Goal: Task Accomplishment & Management: Manage account settings

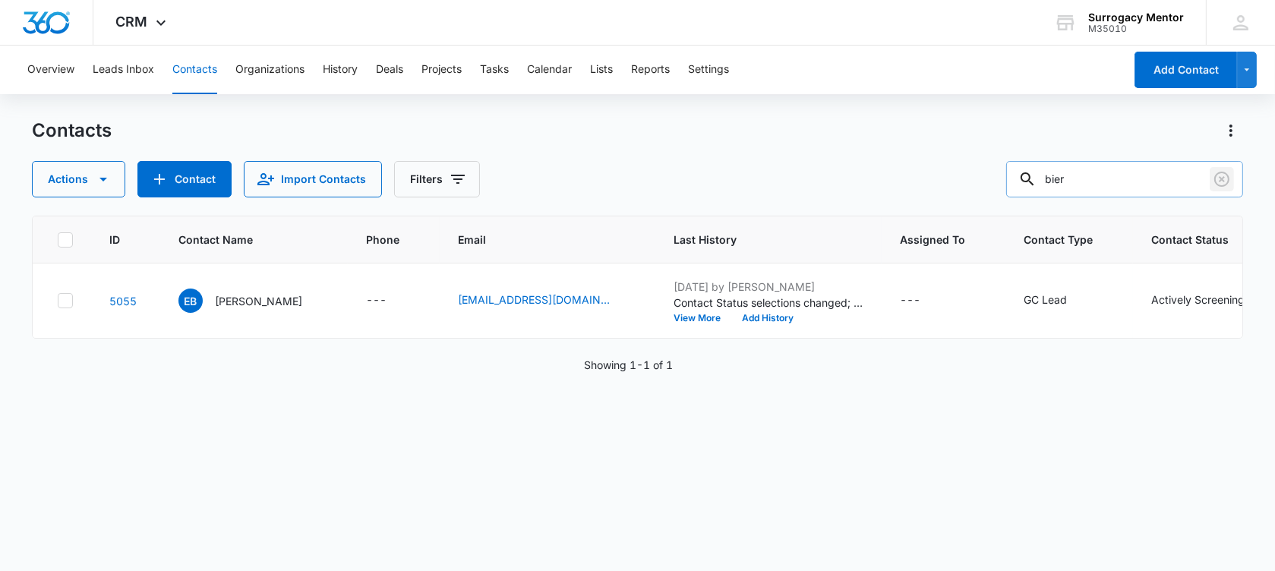
click at [1222, 177] on icon "Clear" at bounding box center [1222, 179] width 18 height 18
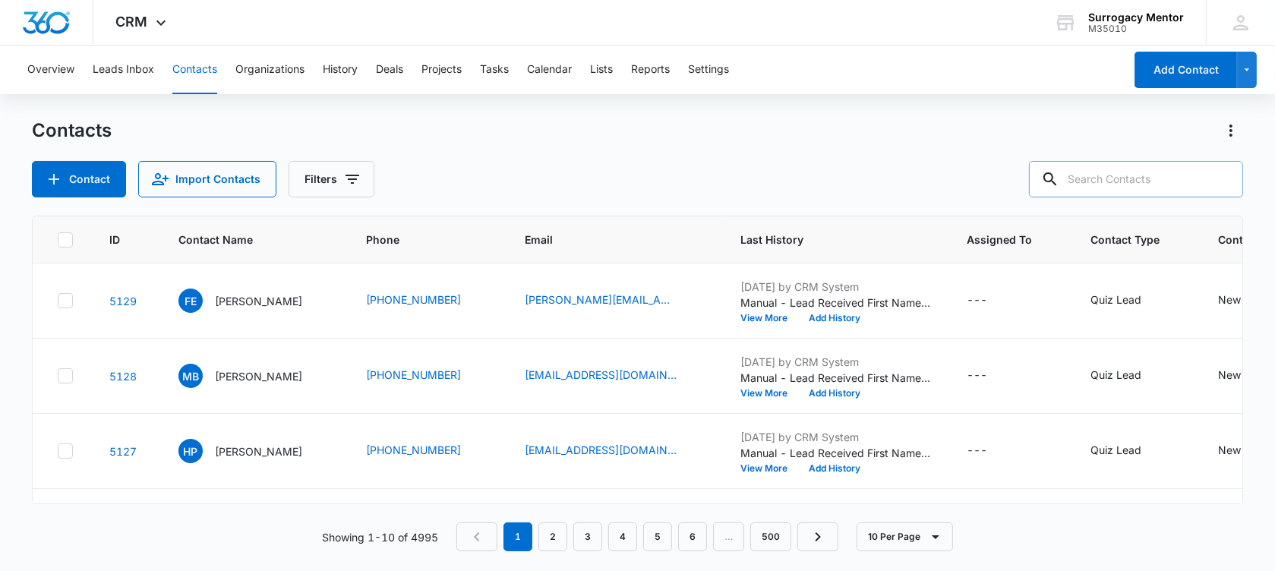
click at [1139, 179] on input "text" at bounding box center [1136, 179] width 214 height 36
type input "tinikia"
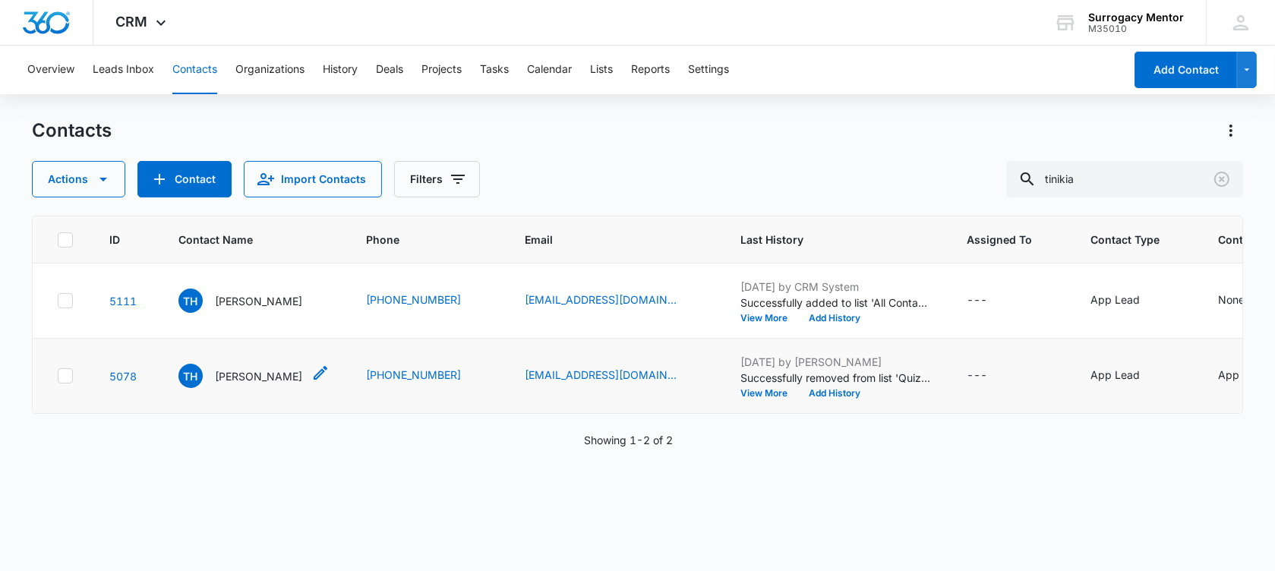
click at [241, 384] on p "Tinikia Heath" at bounding box center [258, 376] width 87 height 16
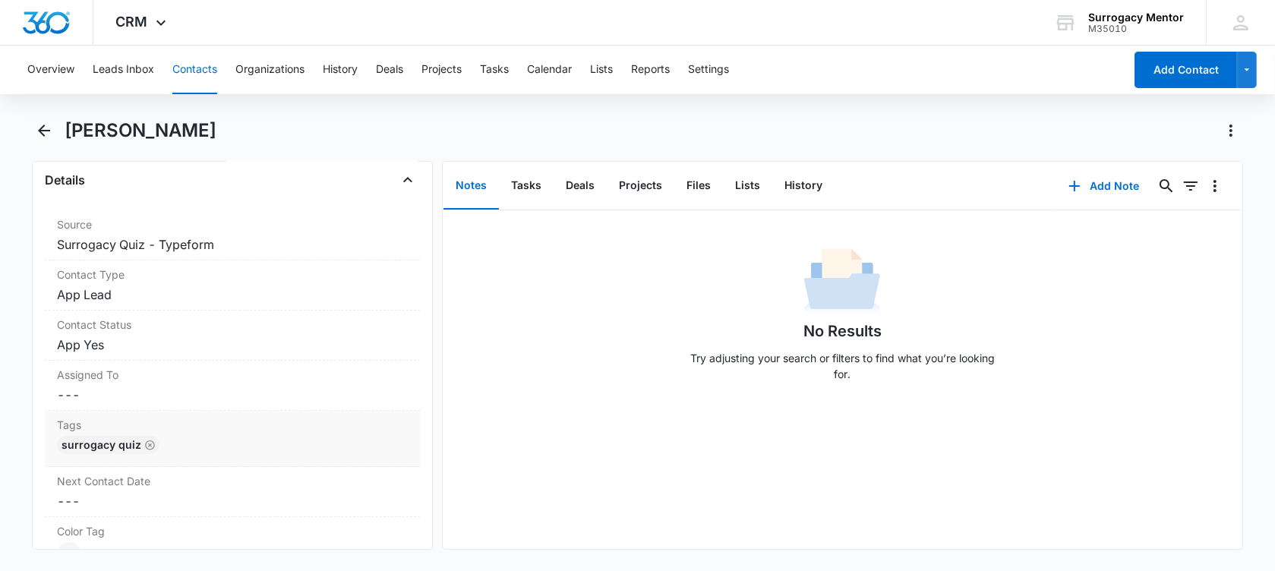
scroll to position [570, 0]
click at [131, 292] on dd "Cancel Save Changes App Lead" at bounding box center [232, 292] width 351 height 18
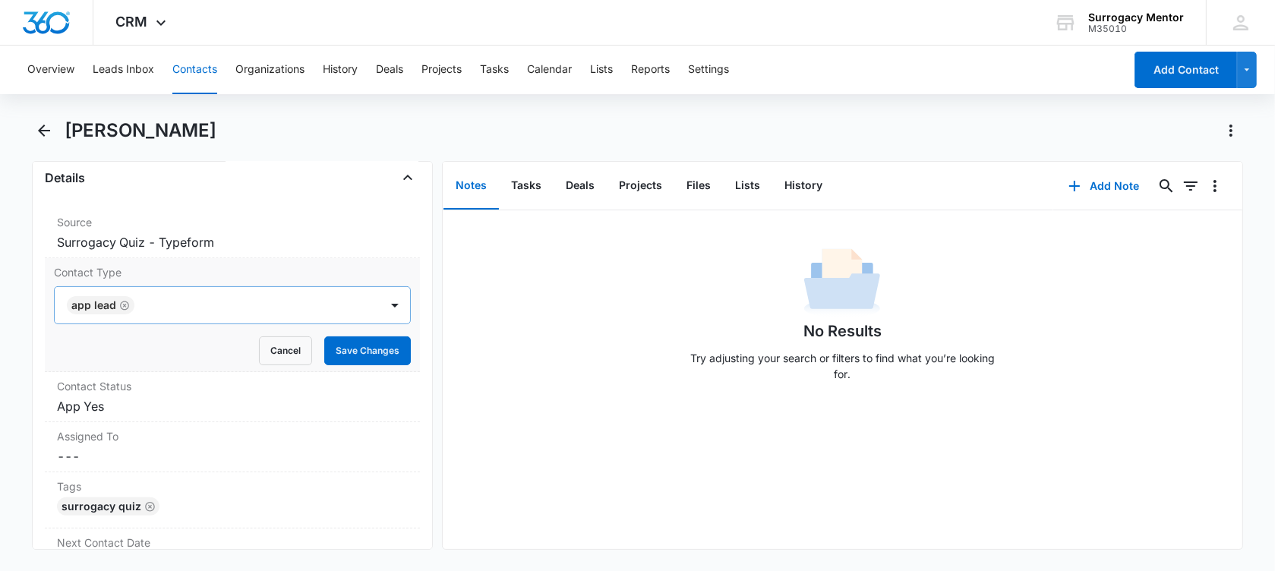
click at [124, 309] on icon "Remove App Lead" at bounding box center [124, 305] width 11 height 11
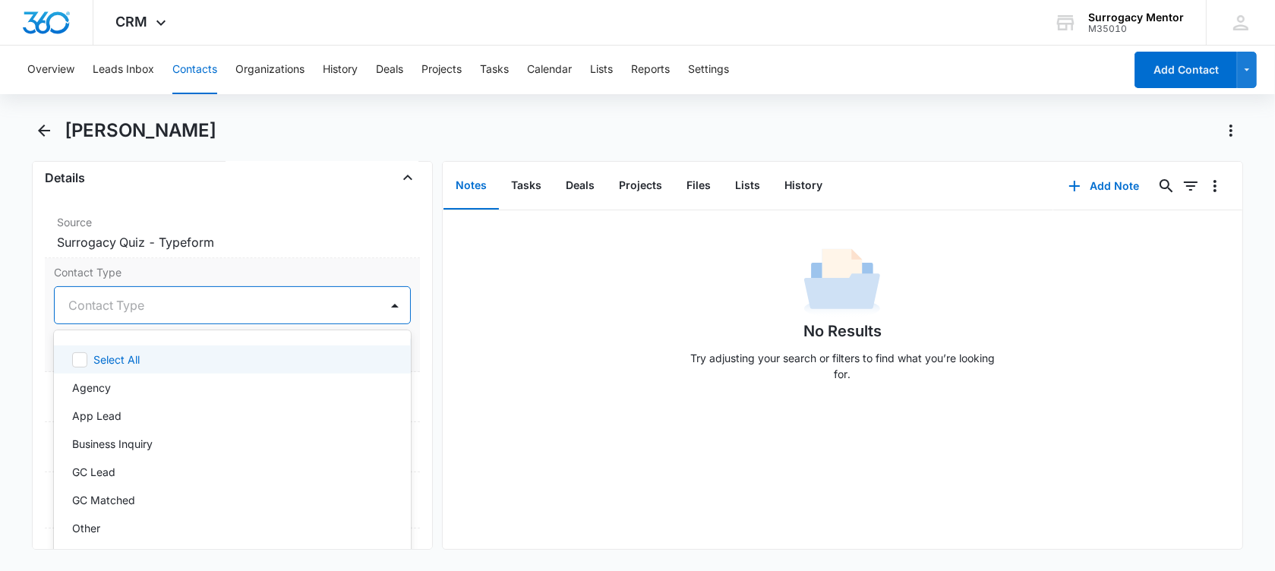
click at [124, 309] on div at bounding box center [214, 305] width 292 height 21
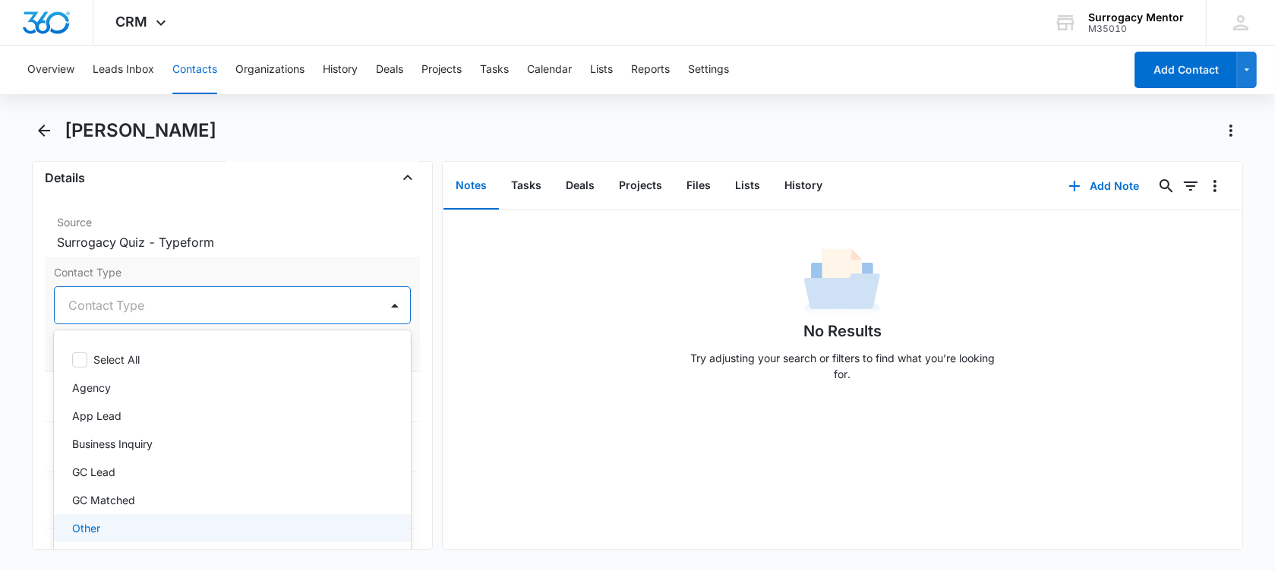
scroll to position [134, 0]
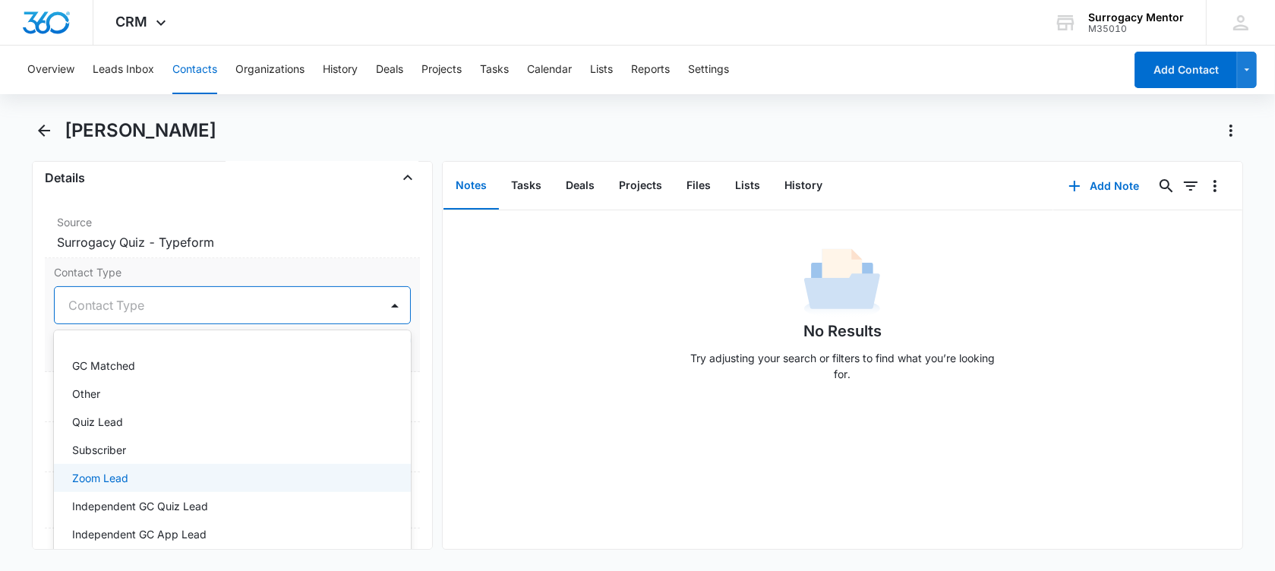
click at [131, 470] on div "Zoom Lead" at bounding box center [231, 478] width 318 height 16
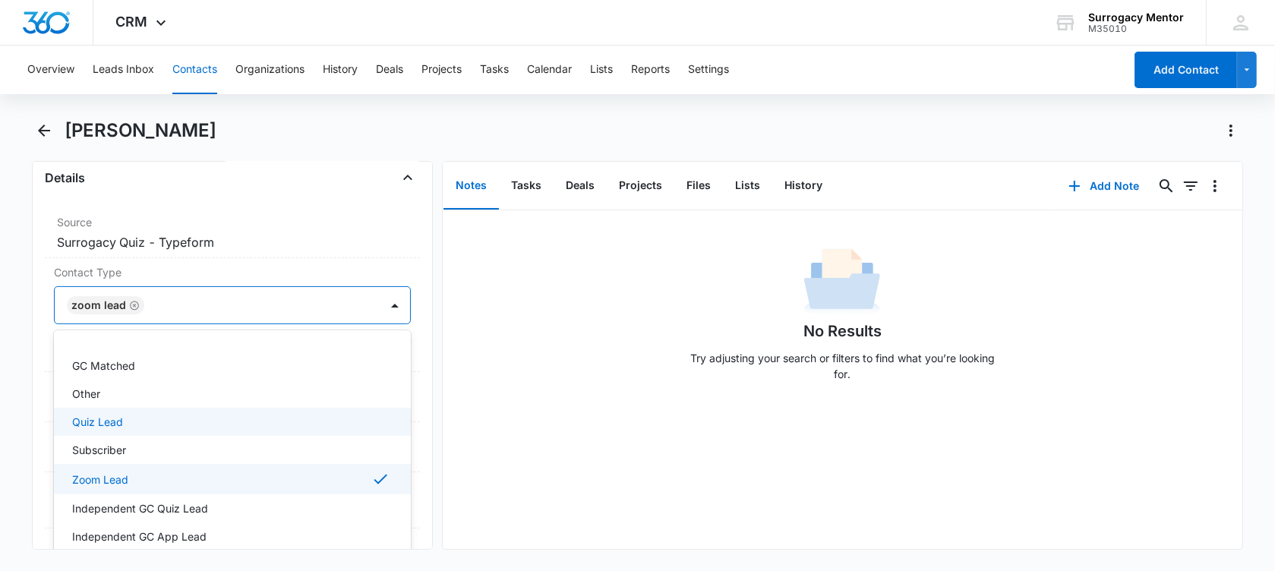
click at [30, 381] on main "Tinikia Heath Remove TH Tinikia Heath Contact Info Name Cancel Save Changes Tin…" at bounding box center [637, 343] width 1275 height 450
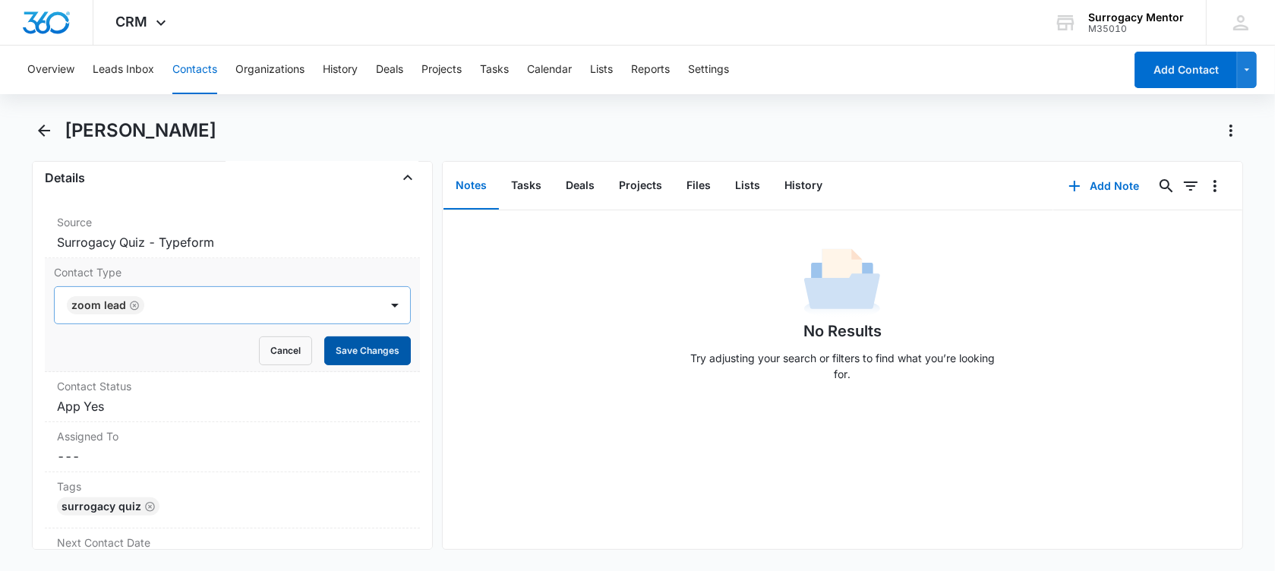
click at [342, 348] on button "Save Changes" at bounding box center [367, 351] width 87 height 29
click at [136, 400] on dd "Cancel Save Changes App Yes" at bounding box center [232, 406] width 351 height 18
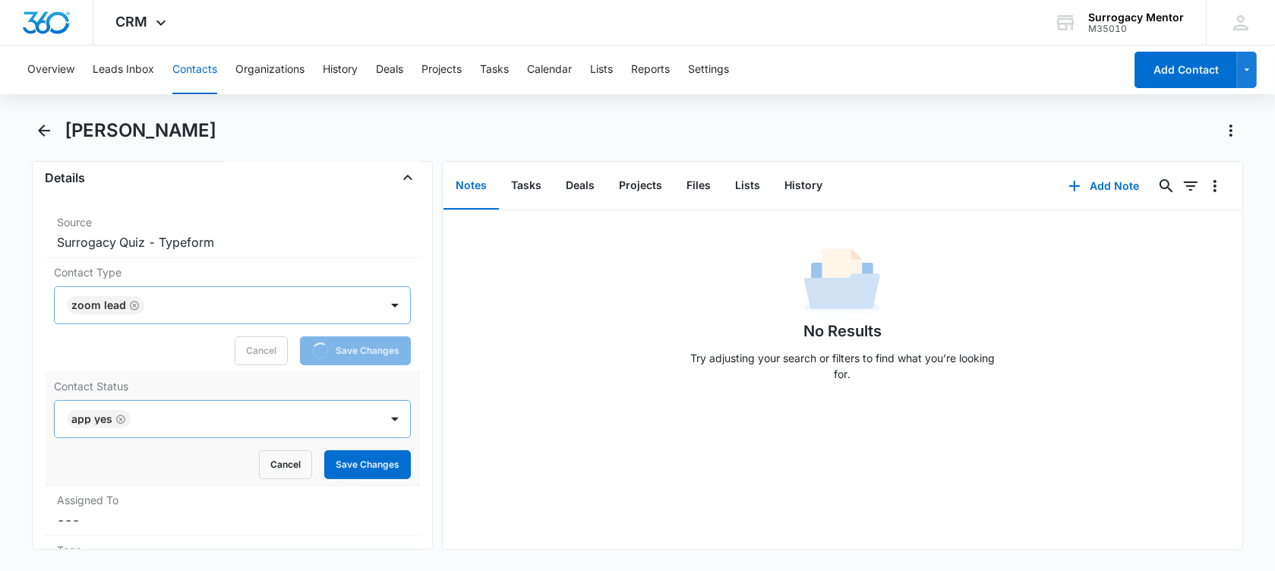
click at [121, 419] on icon "Remove App Yes" at bounding box center [120, 419] width 9 height 9
click at [121, 419] on div at bounding box center [214, 419] width 292 height 21
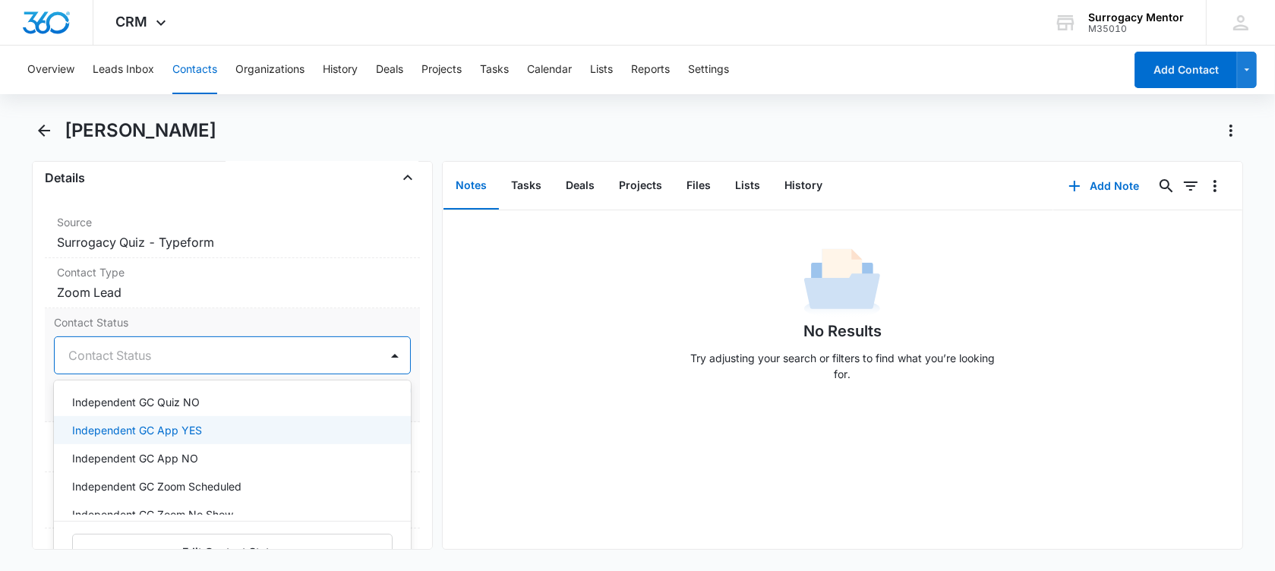
scroll to position [380, 0]
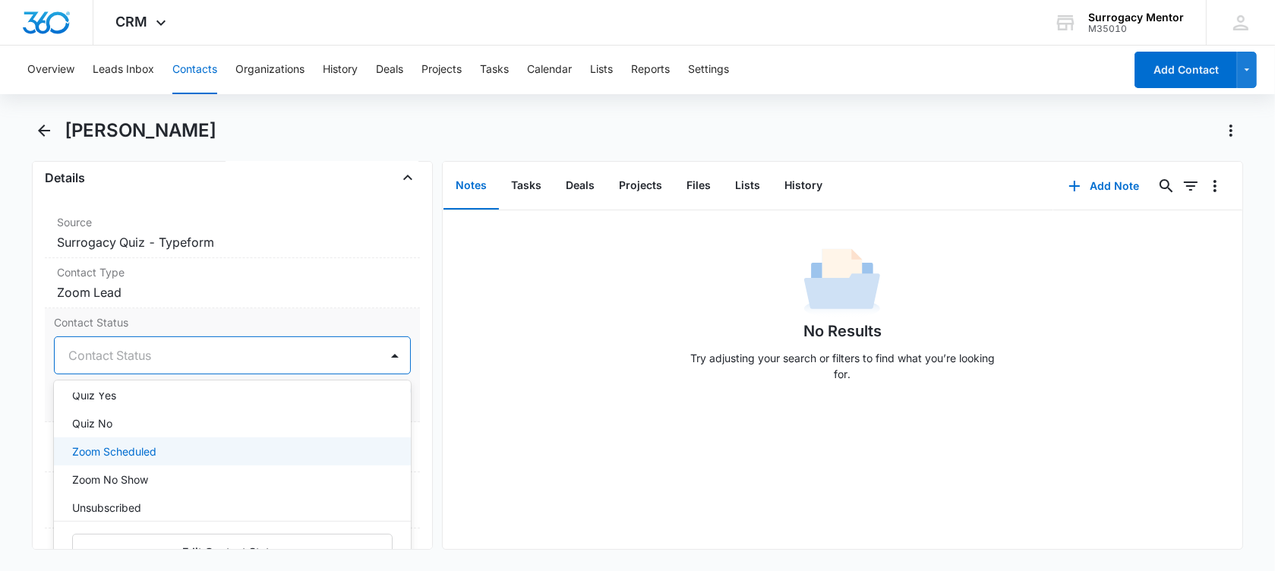
click at [174, 444] on div "Zoom Scheduled" at bounding box center [231, 452] width 318 height 16
click at [0, 438] on main "Tinikia Heath Remove TH Tinikia Heath Contact Info Name Cancel Save Changes Tin…" at bounding box center [637, 343] width 1275 height 450
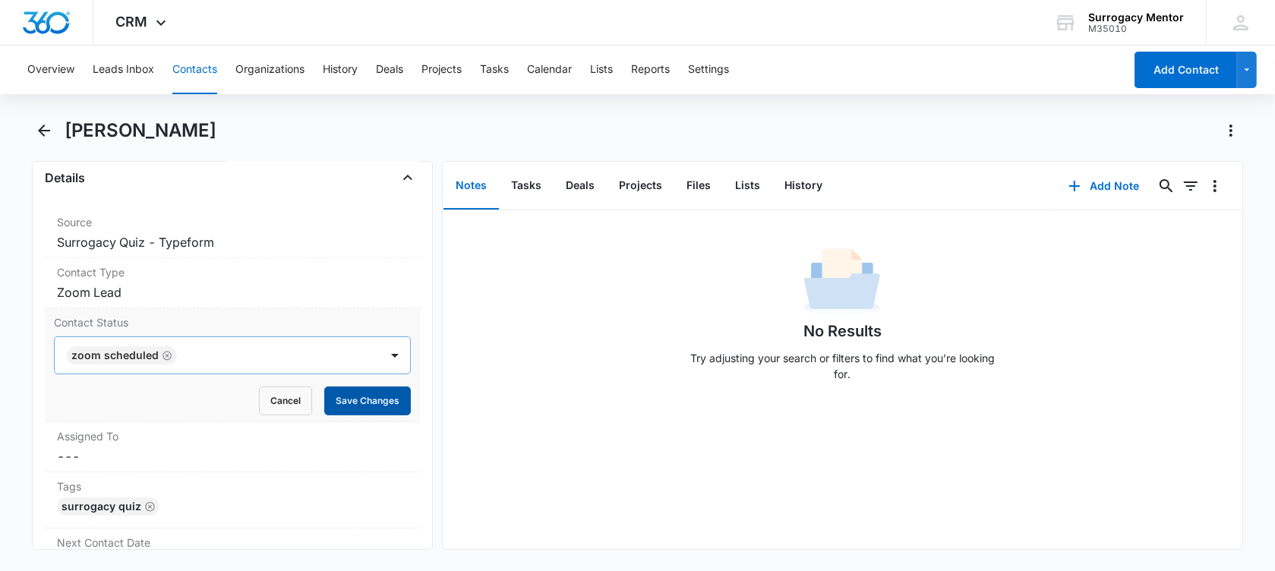
click at [340, 406] on button "Save Changes" at bounding box center [367, 401] width 87 height 29
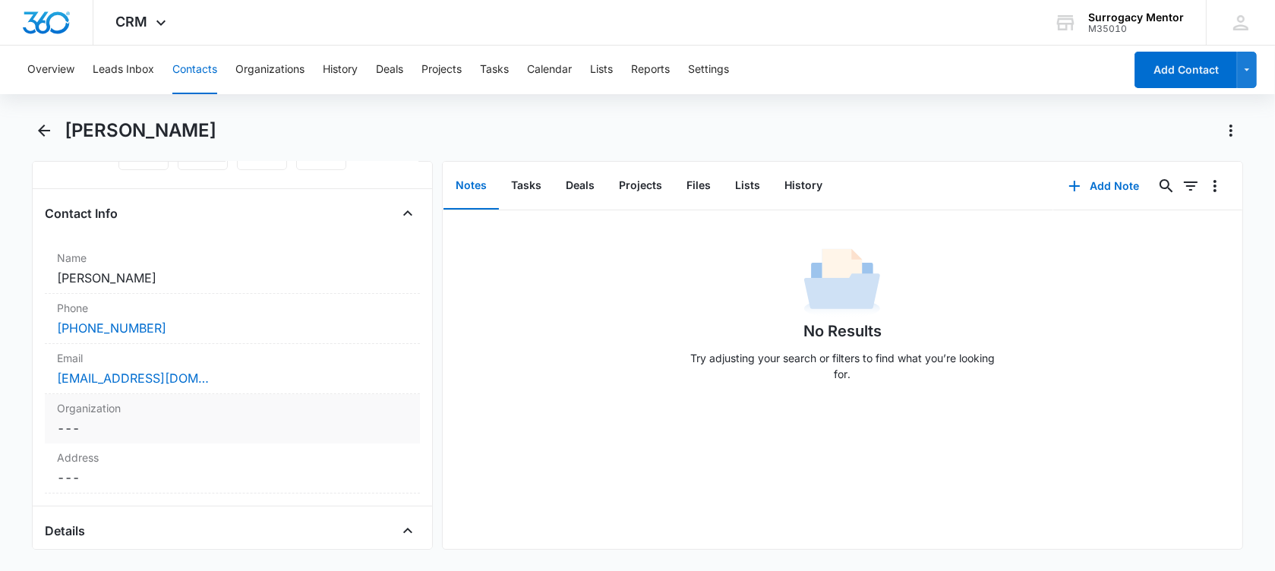
scroll to position [190, 0]
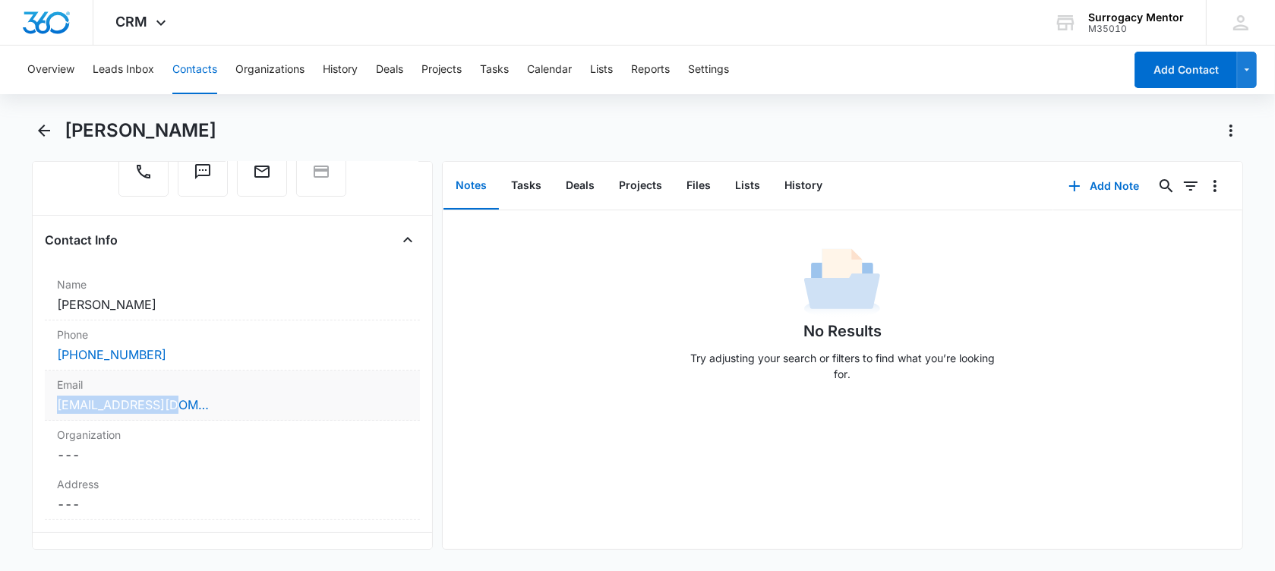
drag, startPoint x: 194, startPoint y: 403, endPoint x: 51, endPoint y: 404, distance: 143.6
click at [51, 404] on div "Email Cancel Save Changes nikia87@gmail.com" at bounding box center [232, 396] width 375 height 50
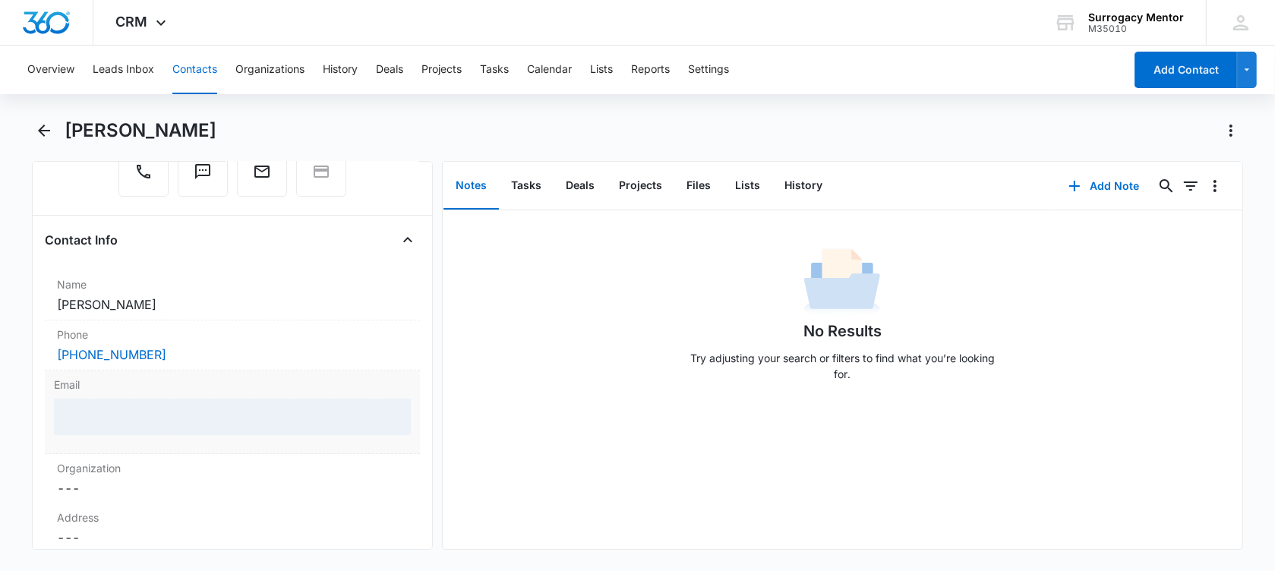
copy link "nikia87@gmail.com"
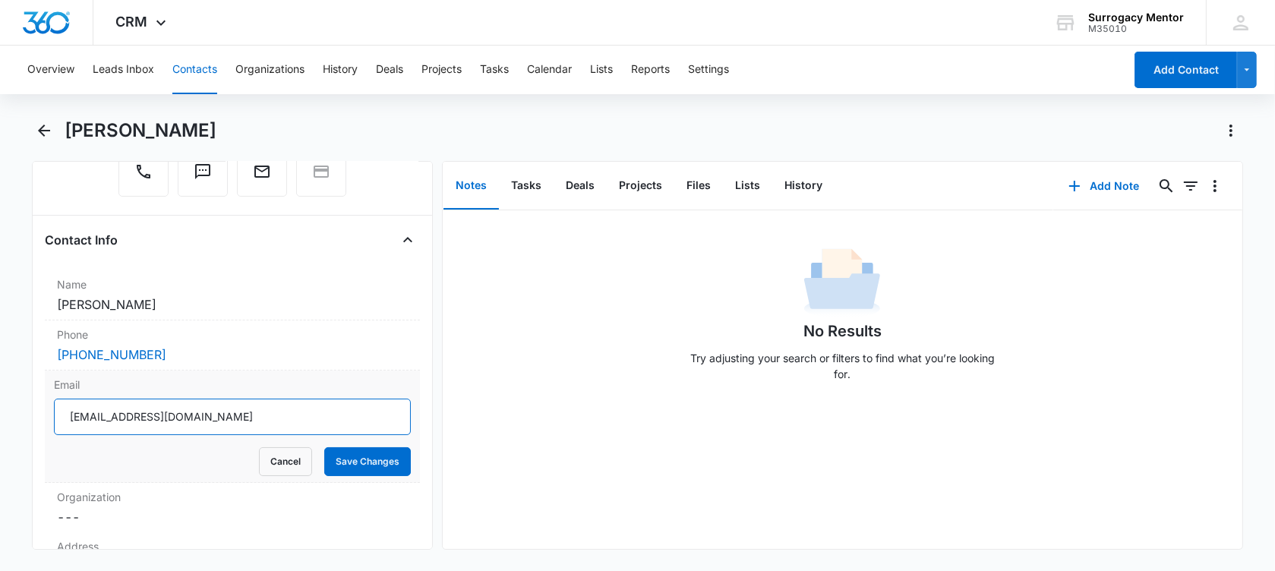
click at [210, 405] on input "nikia87@gmail.com" at bounding box center [232, 417] width 357 height 36
drag, startPoint x: 190, startPoint y: 416, endPoint x: -80, endPoint y: 395, distance: 270.5
click at [0, 395] on html "CRM Apps Reputation Websites Forms CRM Email Social Shop Payments POS Content A…" at bounding box center [637, 285] width 1275 height 571
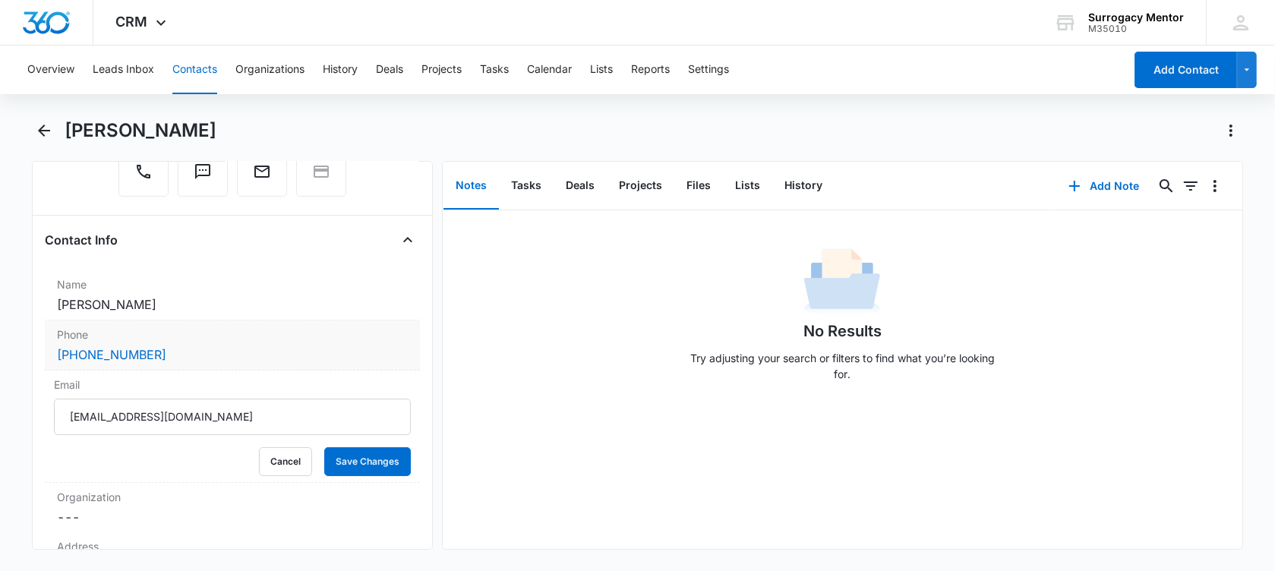
click at [196, 353] on div "(713) 902-3935" at bounding box center [232, 355] width 351 height 18
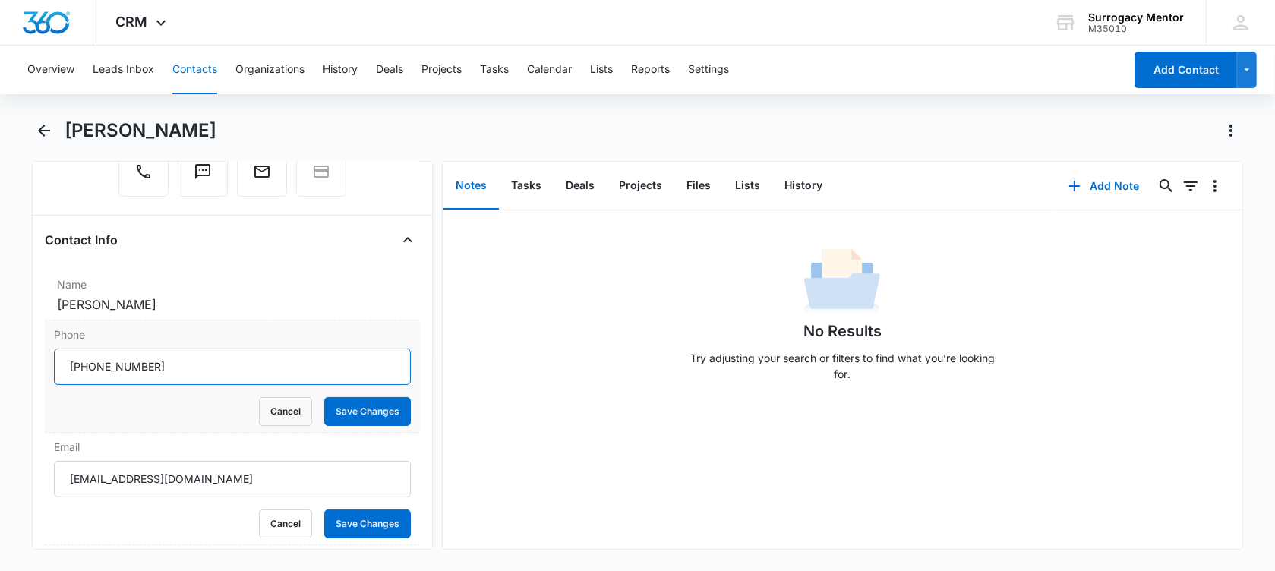
drag, startPoint x: 158, startPoint y: 369, endPoint x: 84, endPoint y: 375, distance: 73.9
click at [84, 375] on input "Phone" at bounding box center [232, 367] width 357 height 36
click at [270, 401] on button "Cancel" at bounding box center [285, 411] width 53 height 29
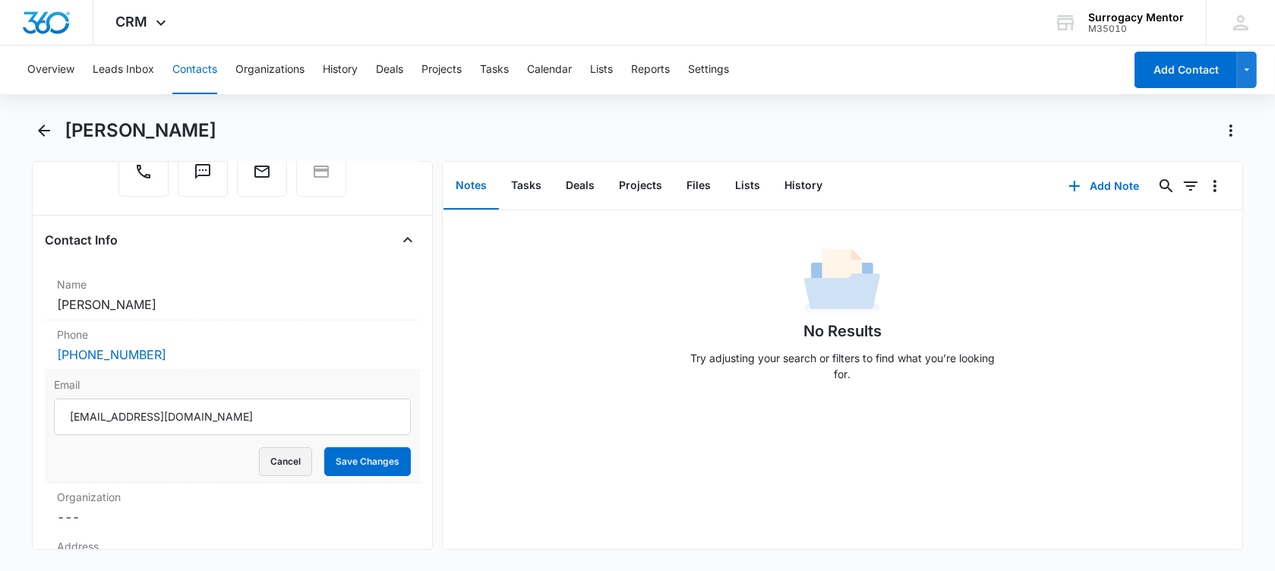
click at [270, 468] on button "Cancel" at bounding box center [285, 461] width 53 height 29
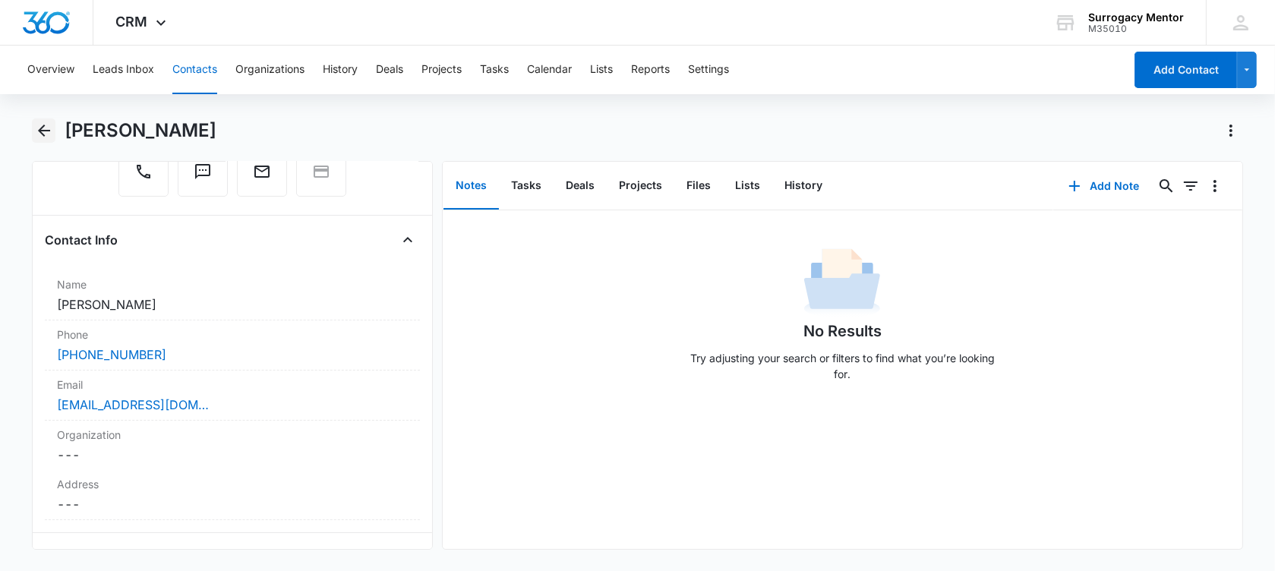
click at [42, 130] on icon "Back" at bounding box center [44, 131] width 12 height 12
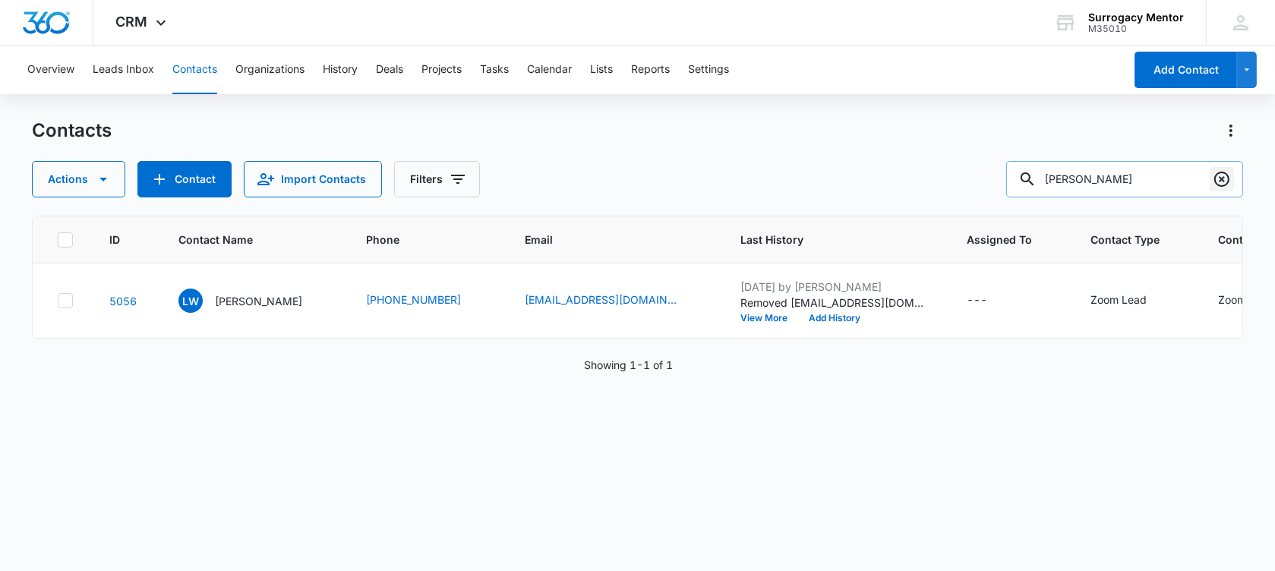
click at [1230, 187] on icon "Clear" at bounding box center [1222, 179] width 18 height 18
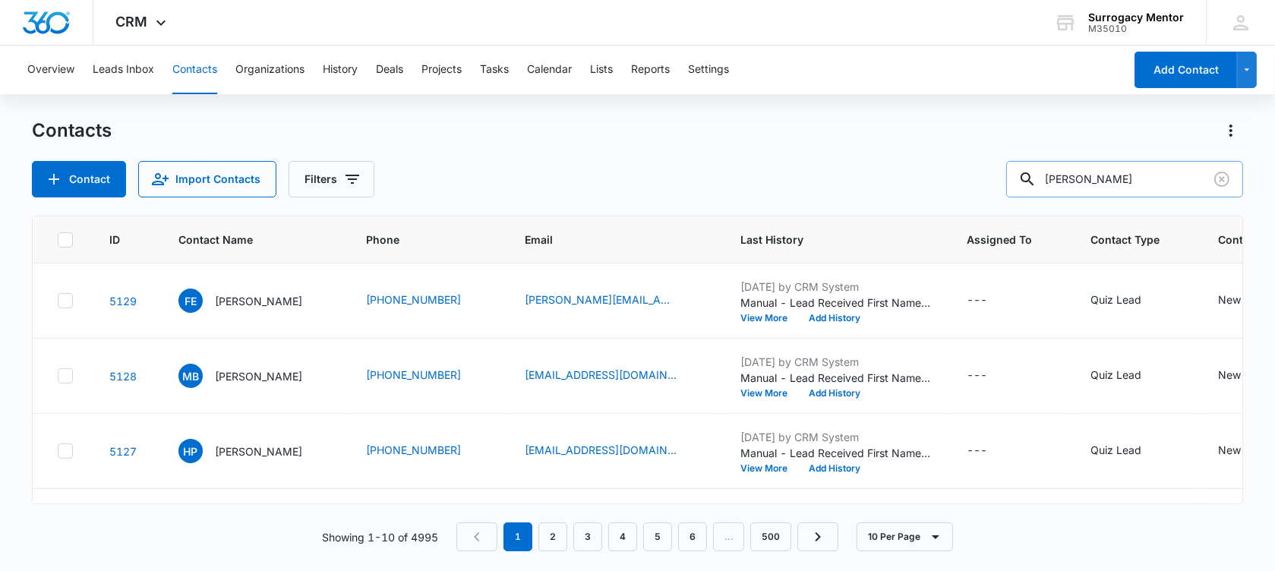
type input "[PERSON_NAME]"
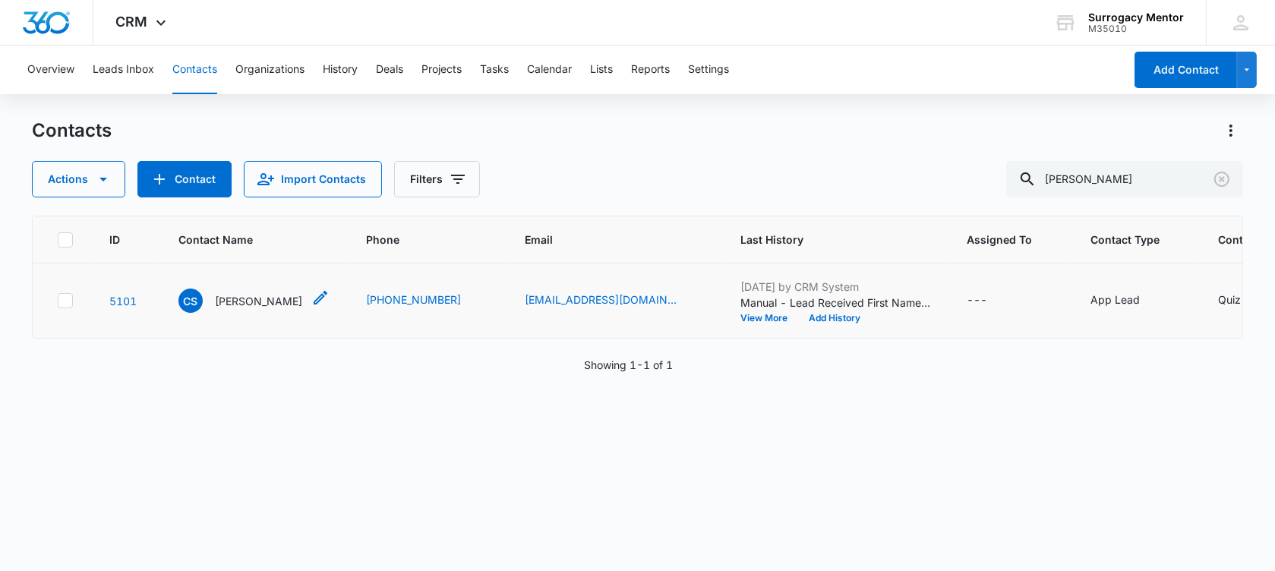
click at [232, 309] on p "[PERSON_NAME]" at bounding box center [258, 301] width 87 height 16
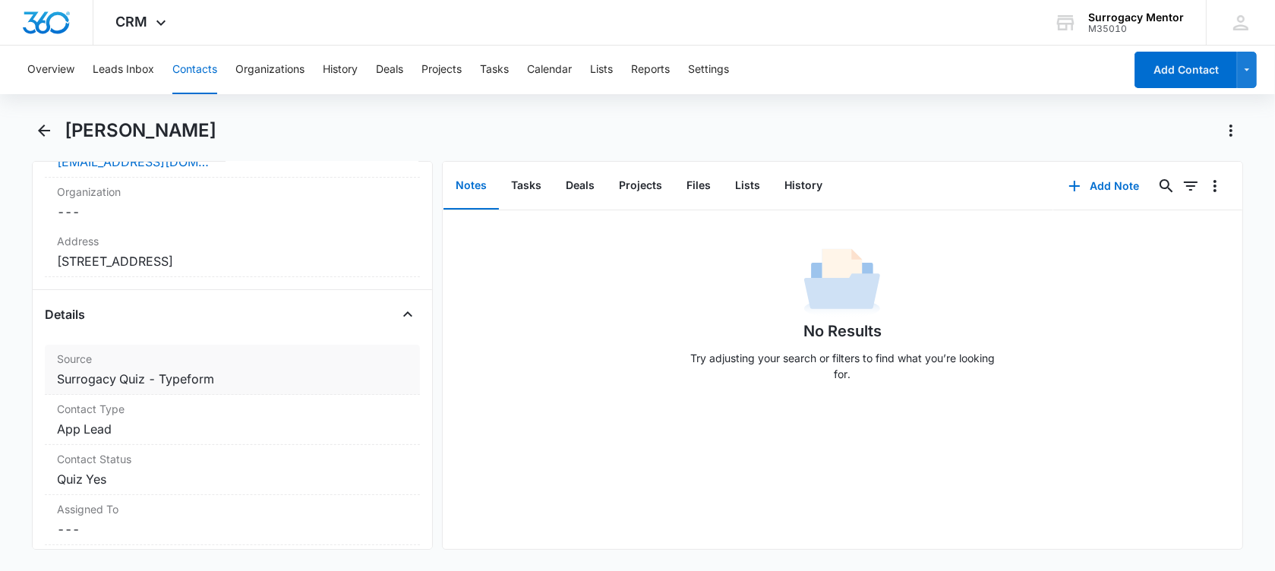
scroll to position [380, 0]
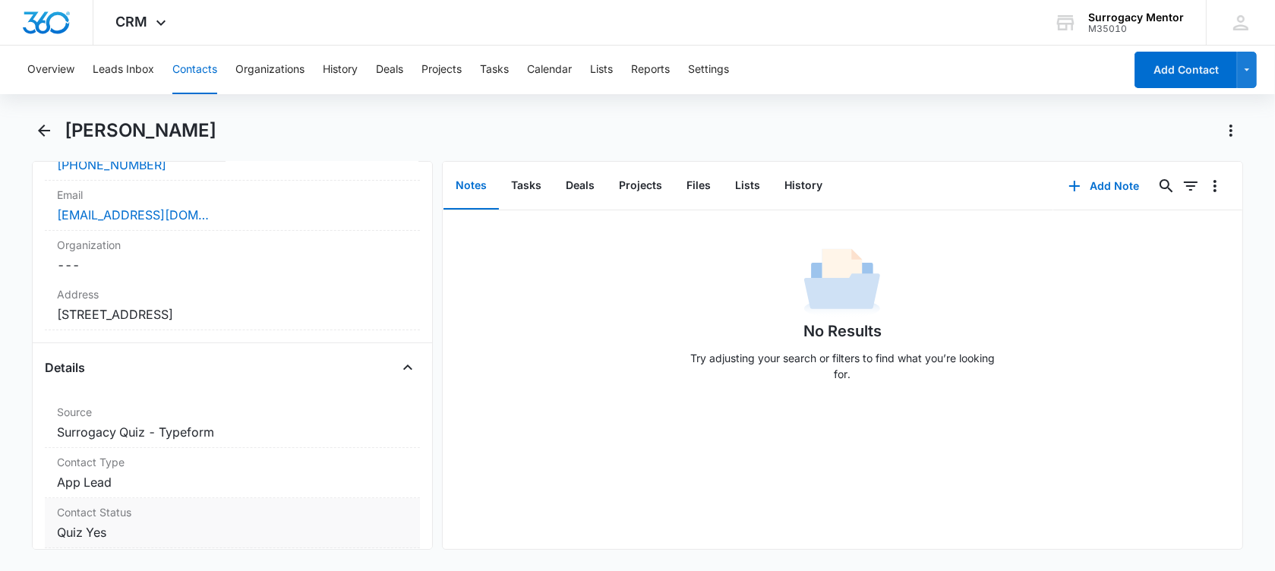
click at [117, 526] on dd "Cancel Save Changes Quiz Yes" at bounding box center [232, 532] width 351 height 18
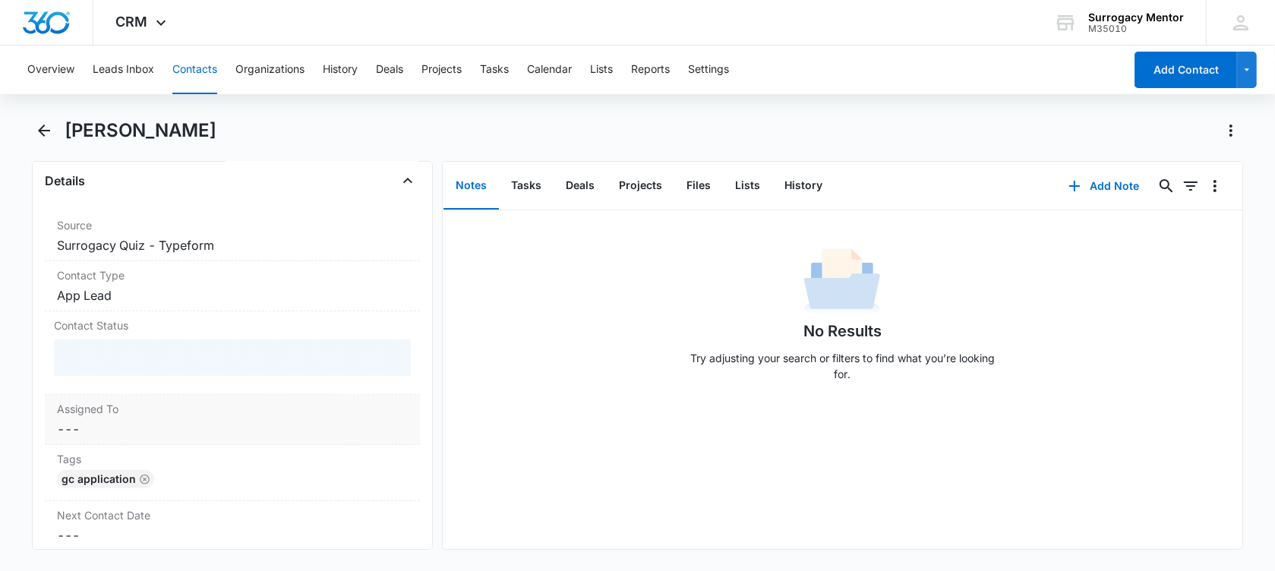
scroll to position [570, 0]
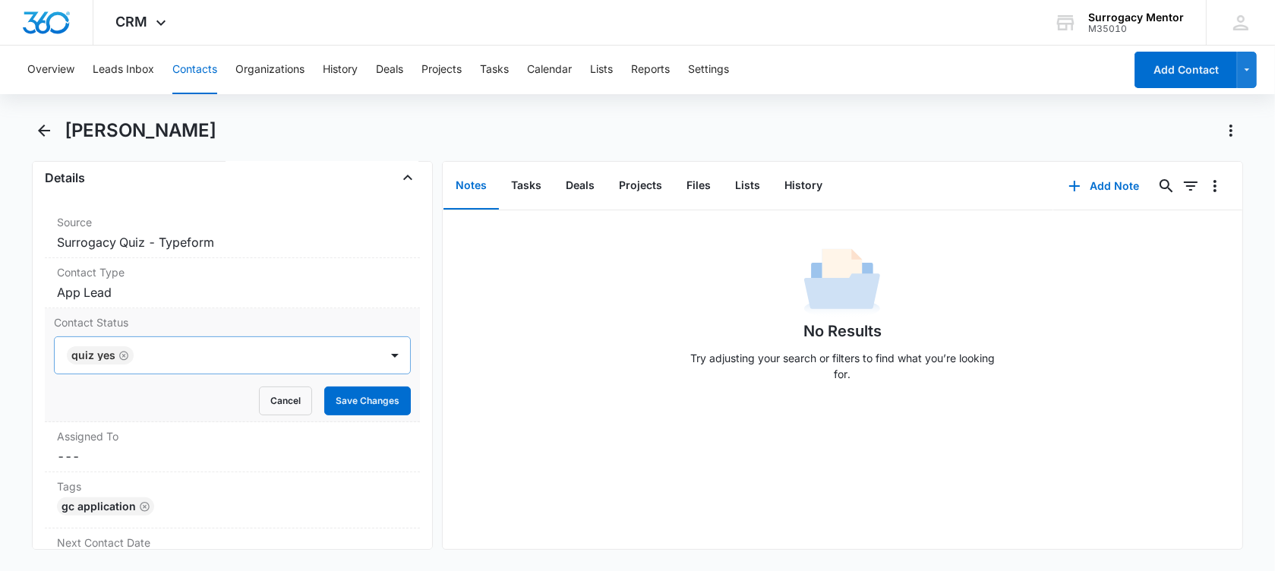
click at [126, 354] on icon "Remove Quiz Yes" at bounding box center [123, 355] width 9 height 9
click at [113, 364] on div "Contact Status" at bounding box center [217, 355] width 325 height 36
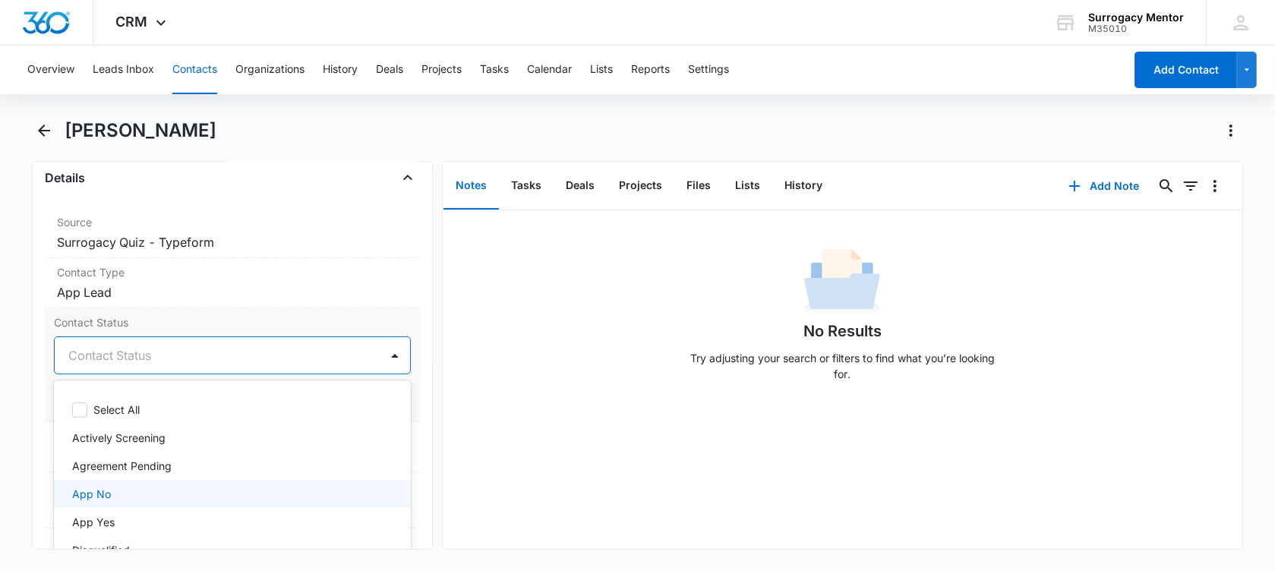
click at [98, 486] on p "App No" at bounding box center [91, 494] width 39 height 16
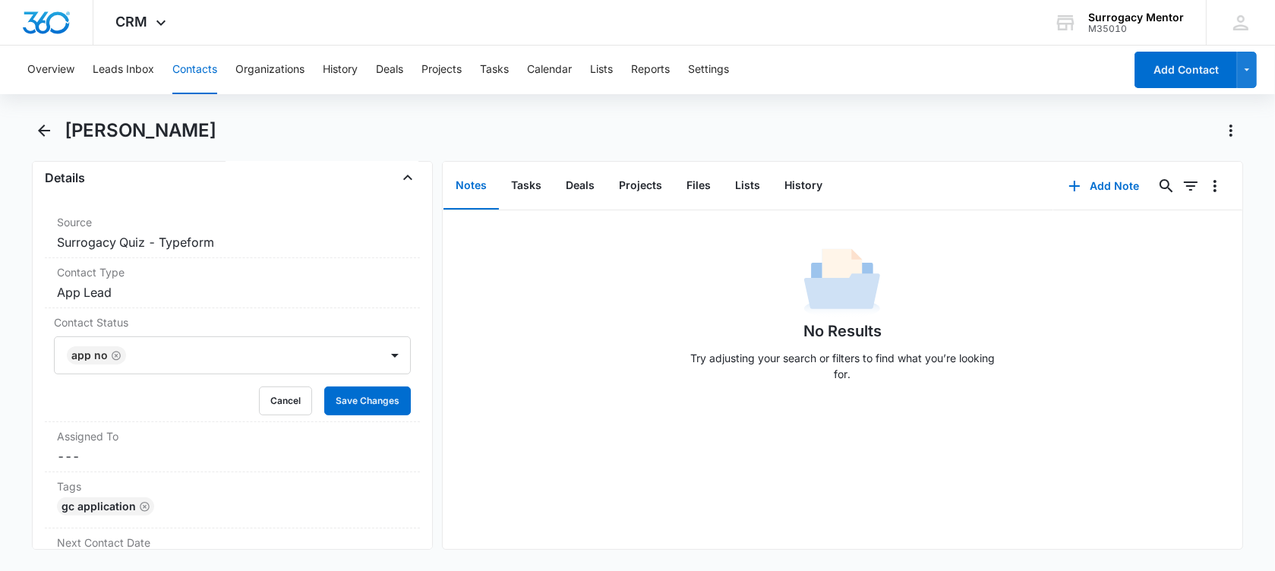
click at [21, 390] on main "Calandra Stokes Remove CS Calandra Stokes Contact Info Name Cancel Save Changes…" at bounding box center [637, 343] width 1275 height 450
click at [351, 392] on button "Save Changes" at bounding box center [367, 401] width 87 height 29
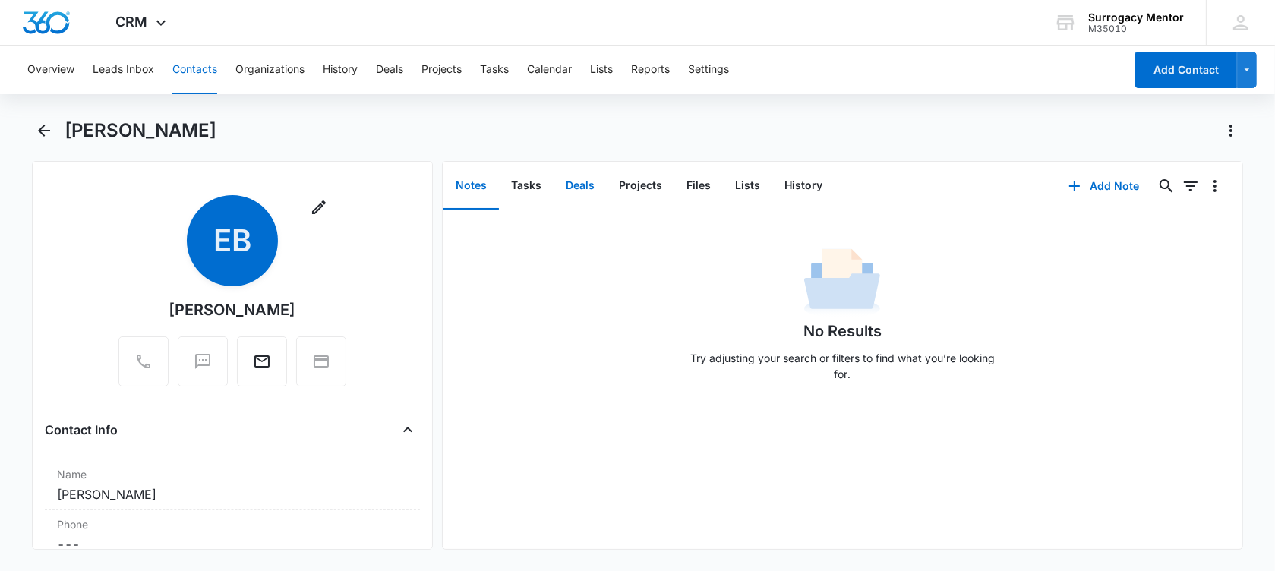
scroll to position [380, 0]
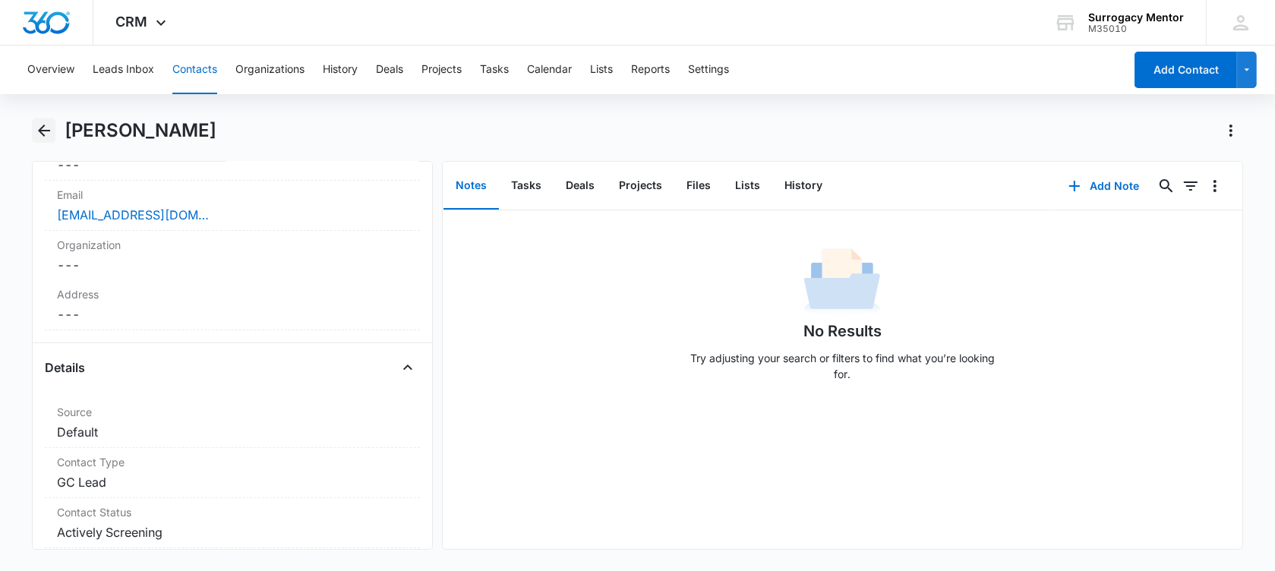
click at [36, 132] on icon "Back" at bounding box center [44, 131] width 18 height 18
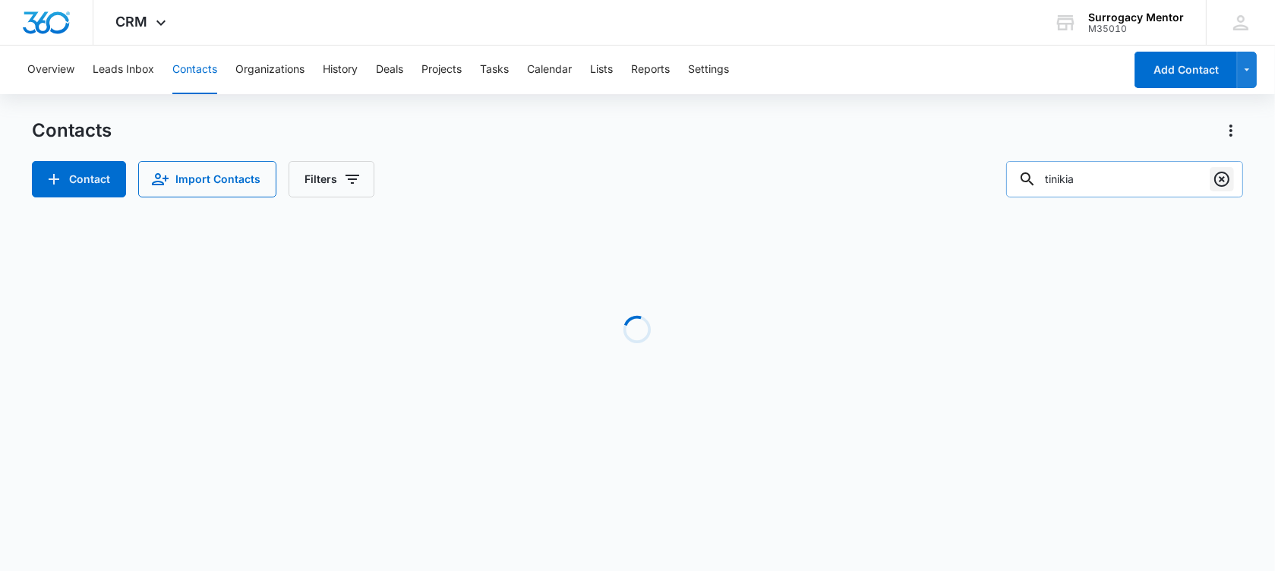
click at [1225, 181] on icon "Clear" at bounding box center [1222, 179] width 18 height 18
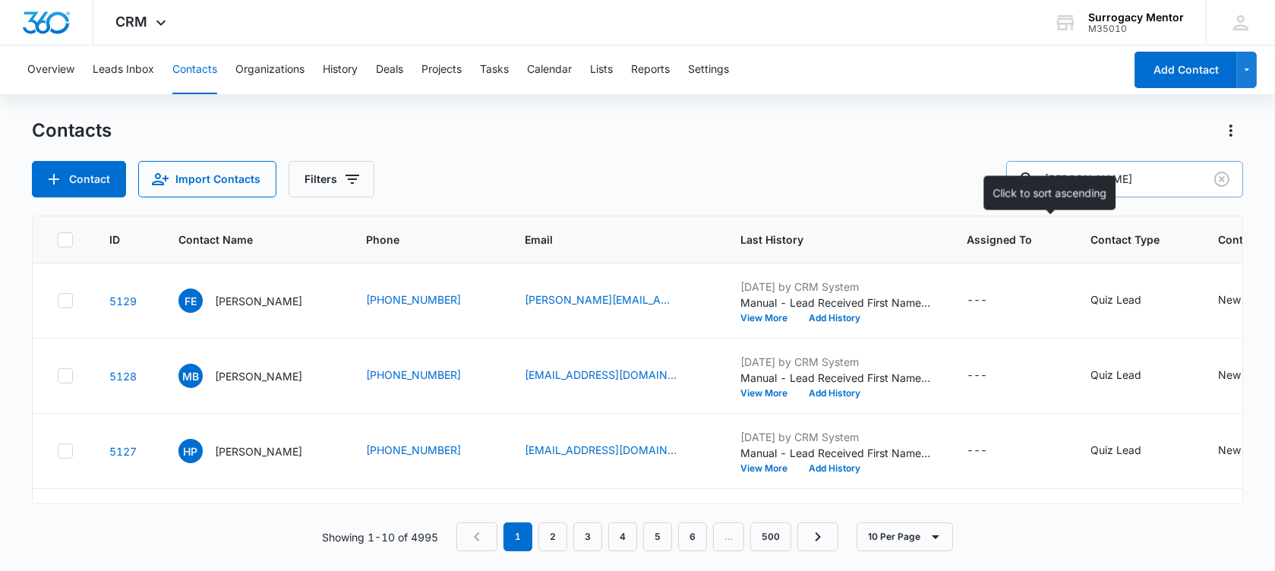
type input "[PERSON_NAME]"
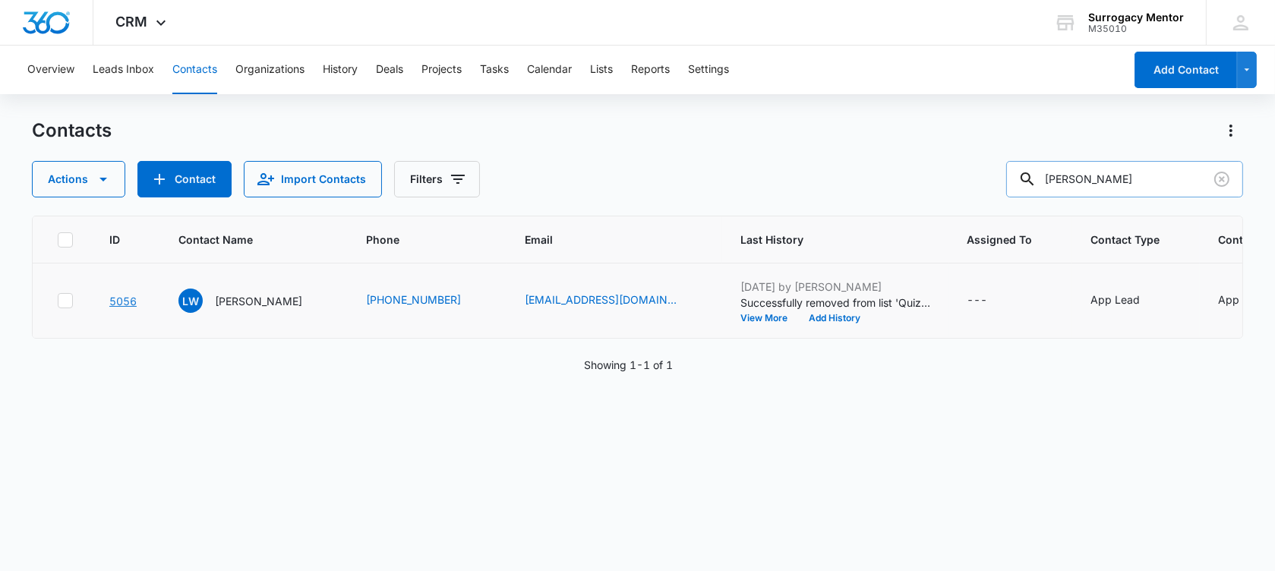
click at [120, 308] on link "5056" at bounding box center [122, 301] width 27 height 13
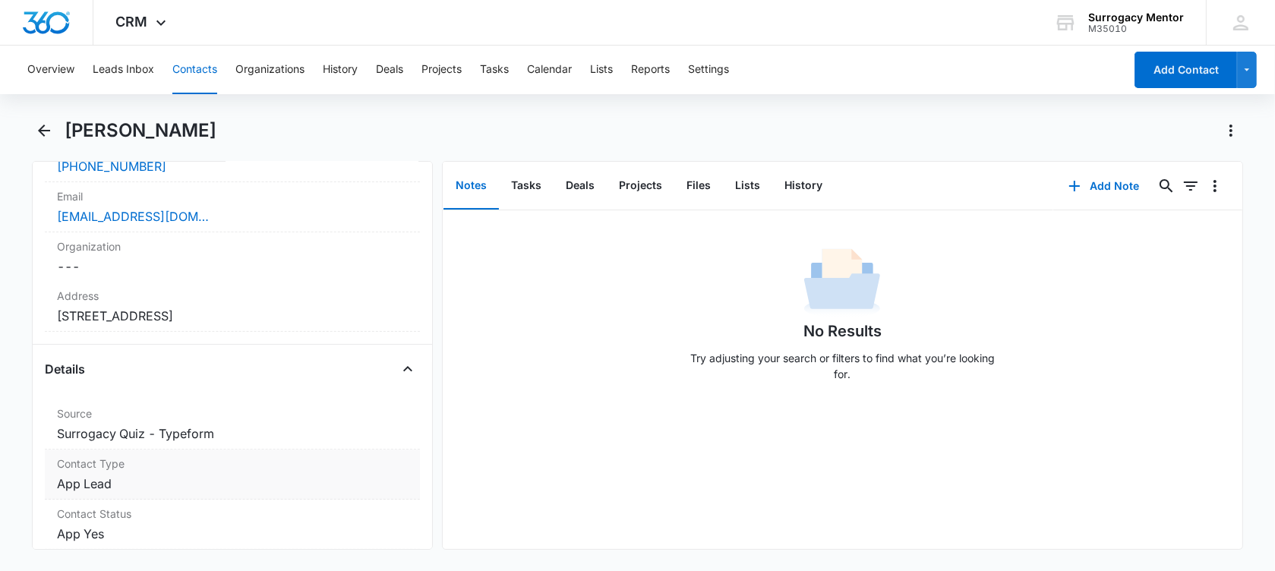
scroll to position [380, 0]
click at [144, 484] on dd "Cancel Save Changes App Lead" at bounding box center [232, 482] width 351 height 18
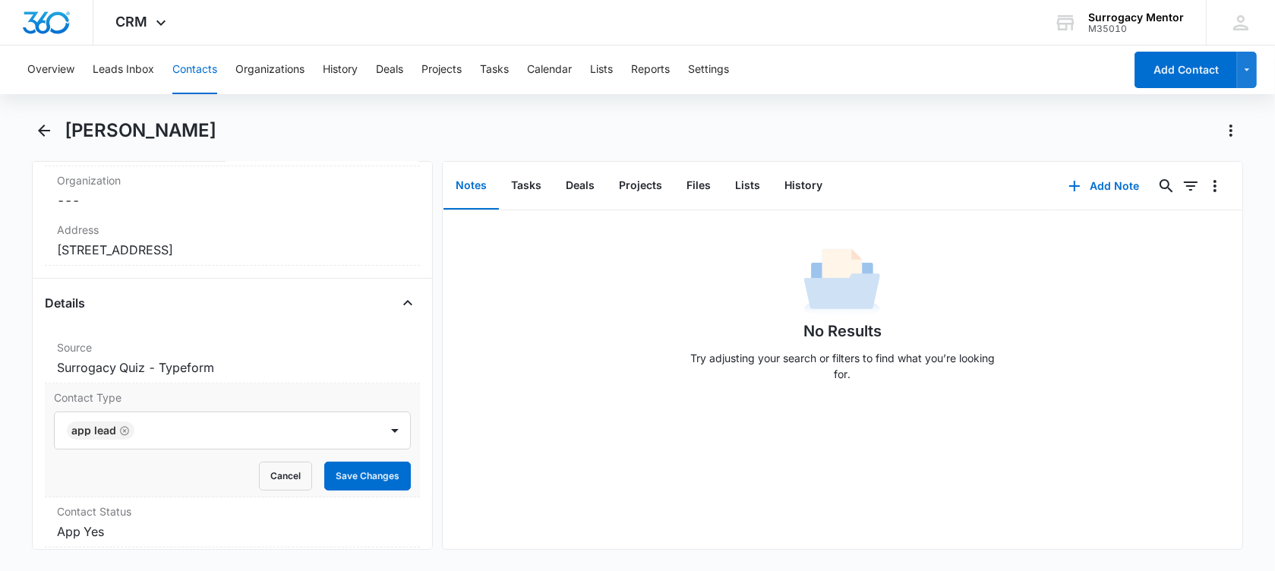
scroll to position [475, 0]
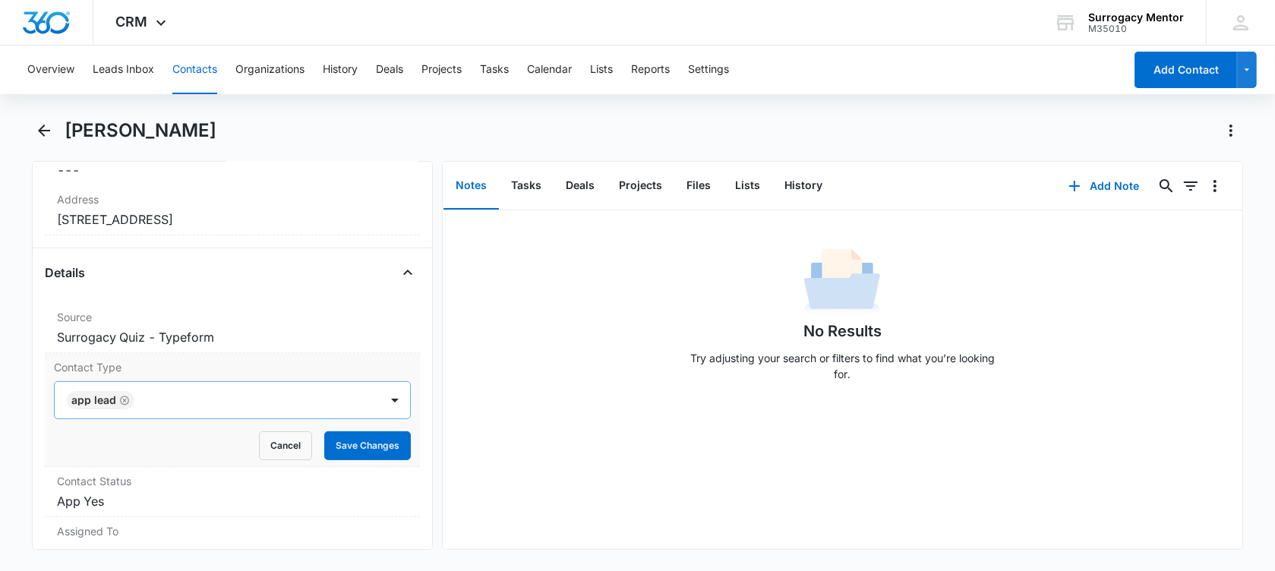
click at [122, 397] on icon "Remove App Lead" at bounding box center [124, 400] width 9 height 9
click at [139, 397] on div at bounding box center [249, 400] width 221 height 21
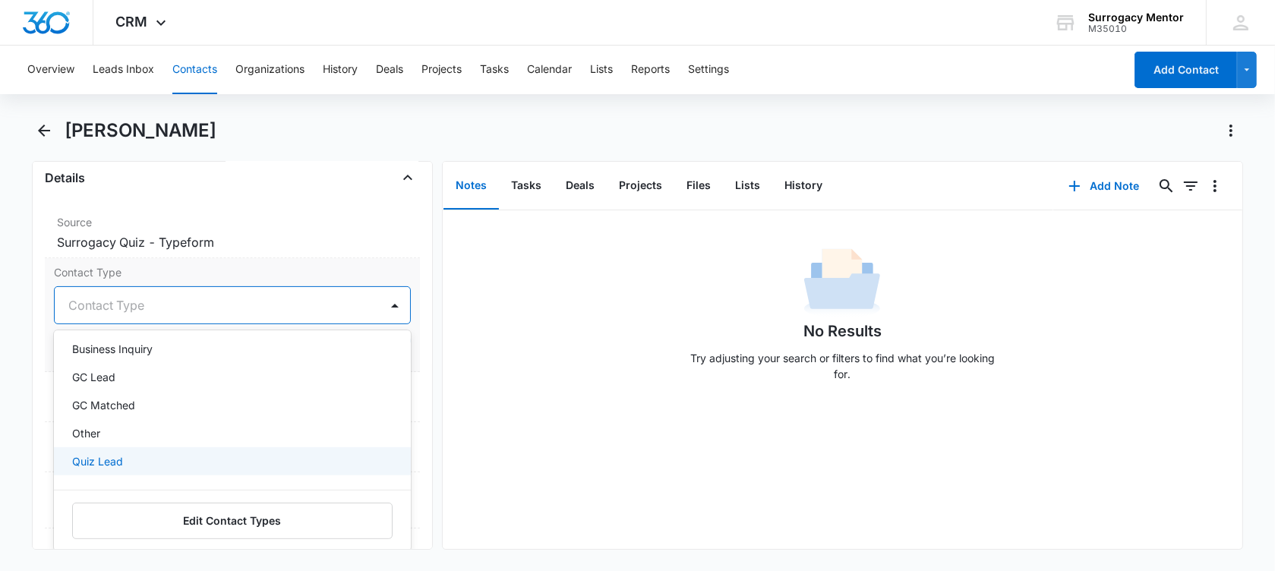
scroll to position [190, 0]
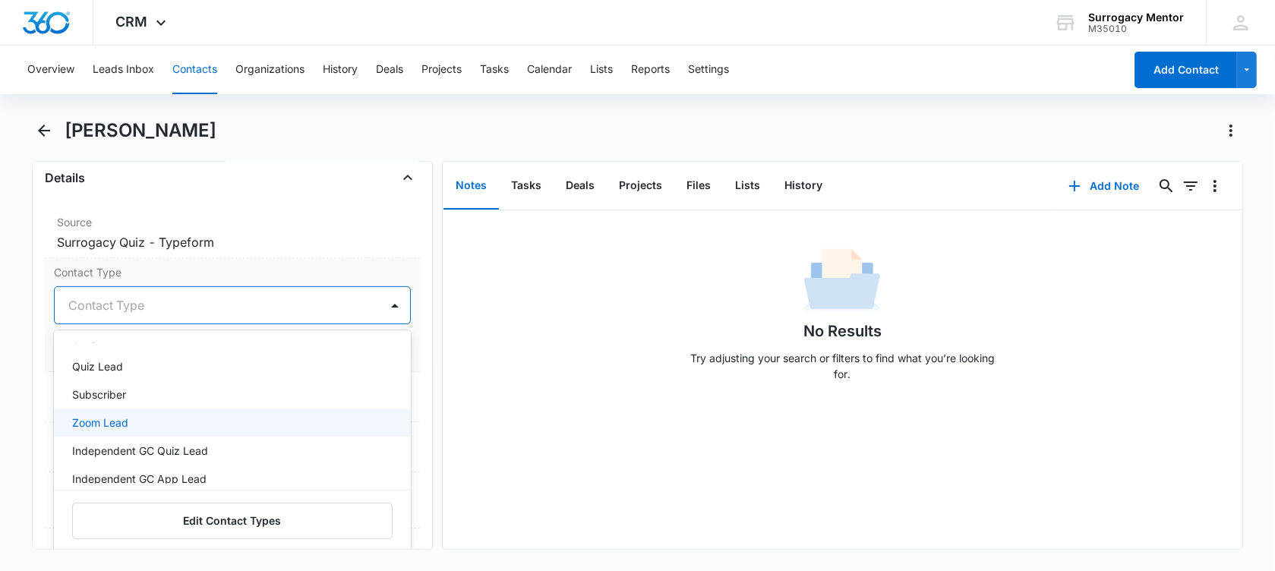
click at [134, 431] on div "Zoom Lead" at bounding box center [232, 423] width 357 height 28
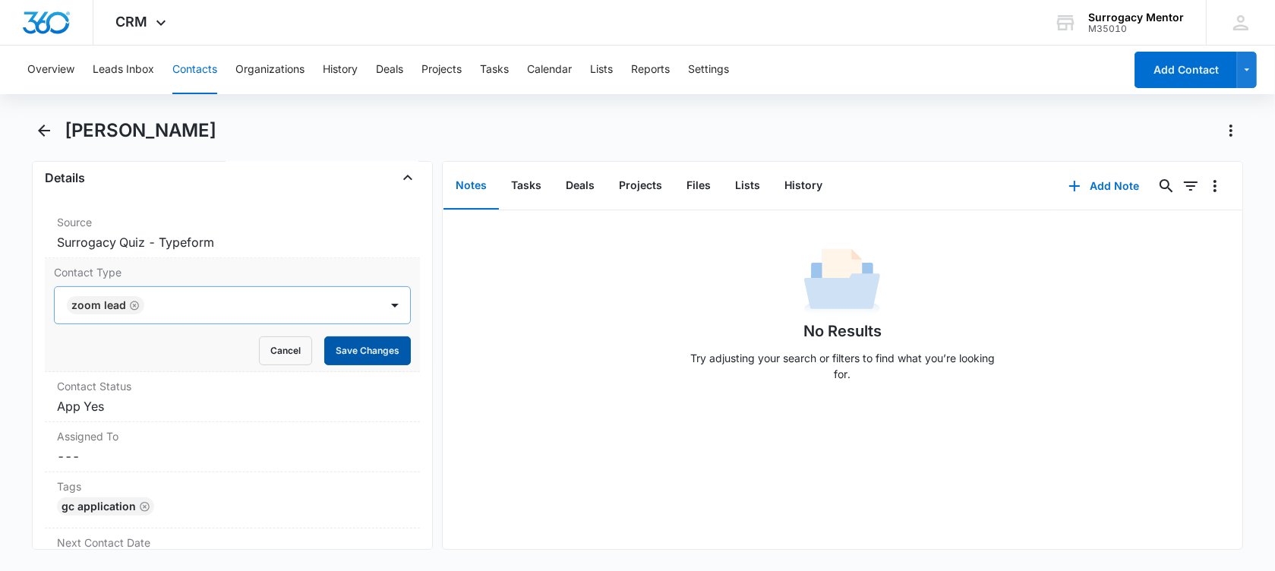
click at [340, 338] on button "Save Changes" at bounding box center [367, 351] width 87 height 29
click at [216, 392] on label "Contact Status" at bounding box center [232, 386] width 351 height 16
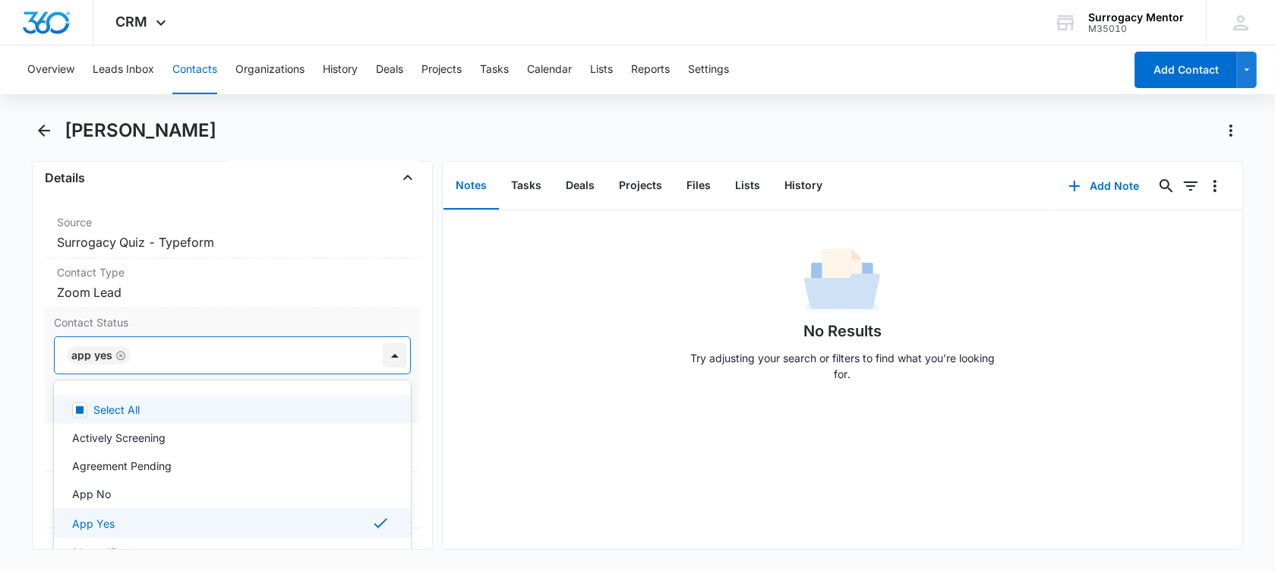
click at [383, 352] on div at bounding box center [395, 355] width 24 height 24
click at [80, 409] on rect at bounding box center [80, 410] width 8 height 8
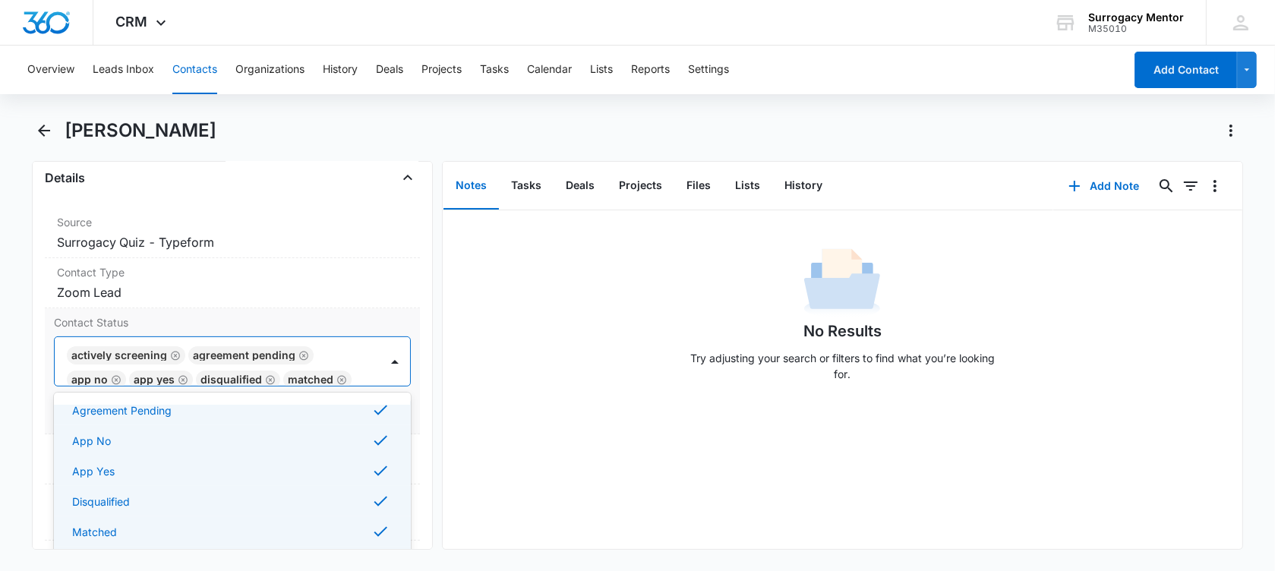
scroll to position [0, 0]
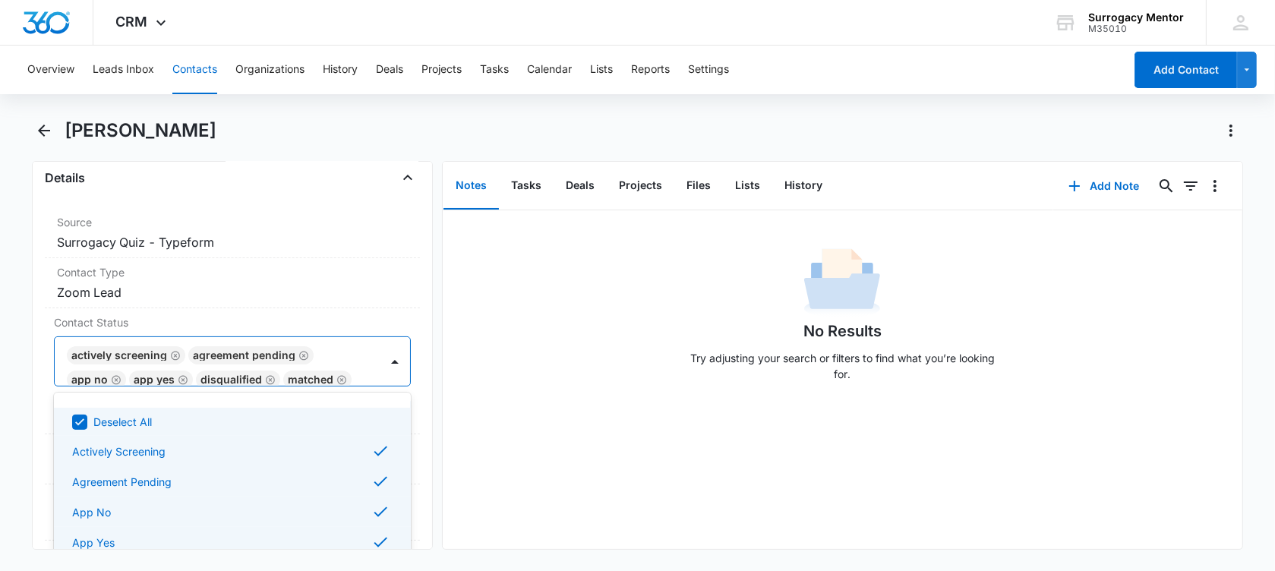
click at [79, 418] on icon at bounding box center [80, 423] width 14 height 14
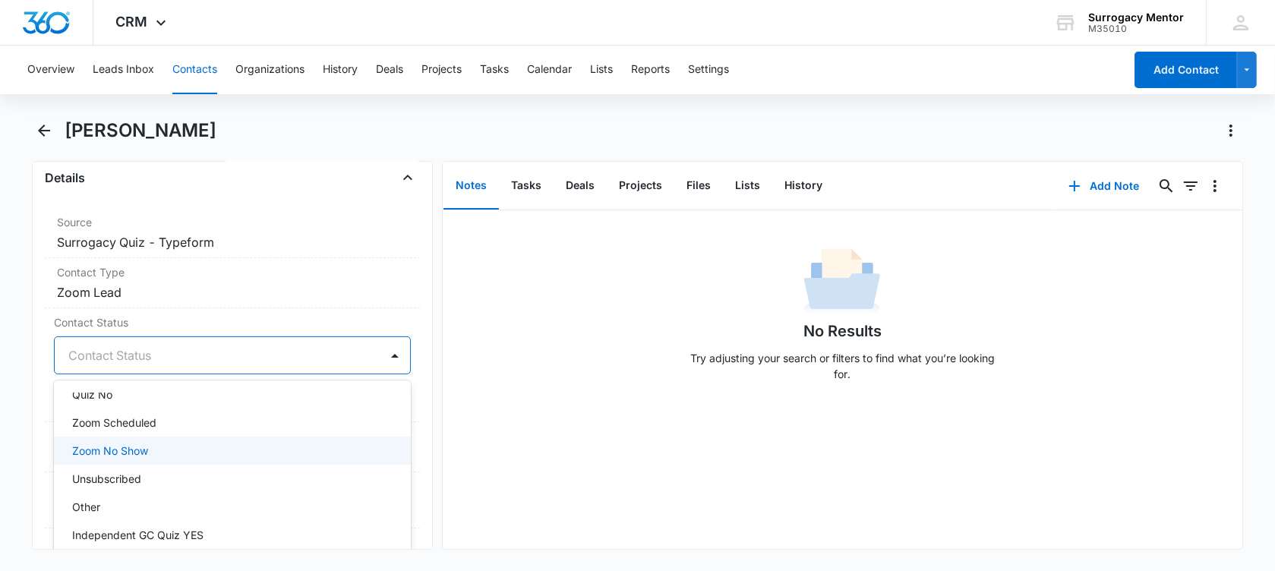
scroll to position [380, 0]
click at [132, 444] on p "Zoom Scheduled" at bounding box center [114, 452] width 84 height 16
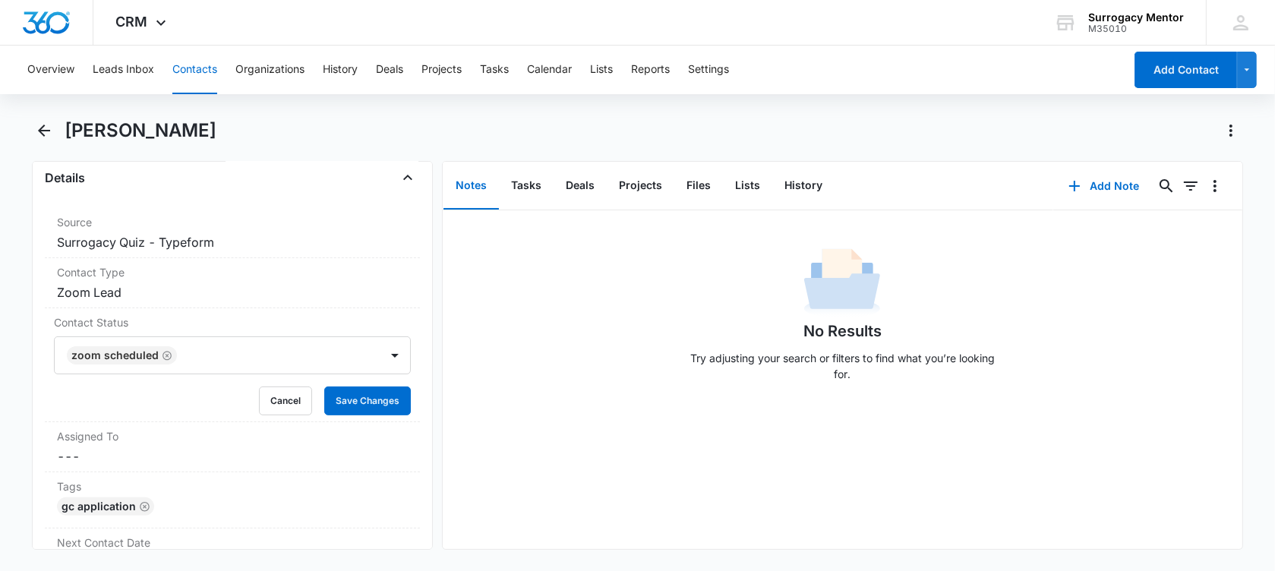
click at [21, 401] on main "[PERSON_NAME] Remove [PERSON_NAME] Contact Info Name Cancel Save Changes [PERSO…" at bounding box center [637, 343] width 1275 height 450
click at [333, 397] on button "Save Changes" at bounding box center [367, 401] width 87 height 29
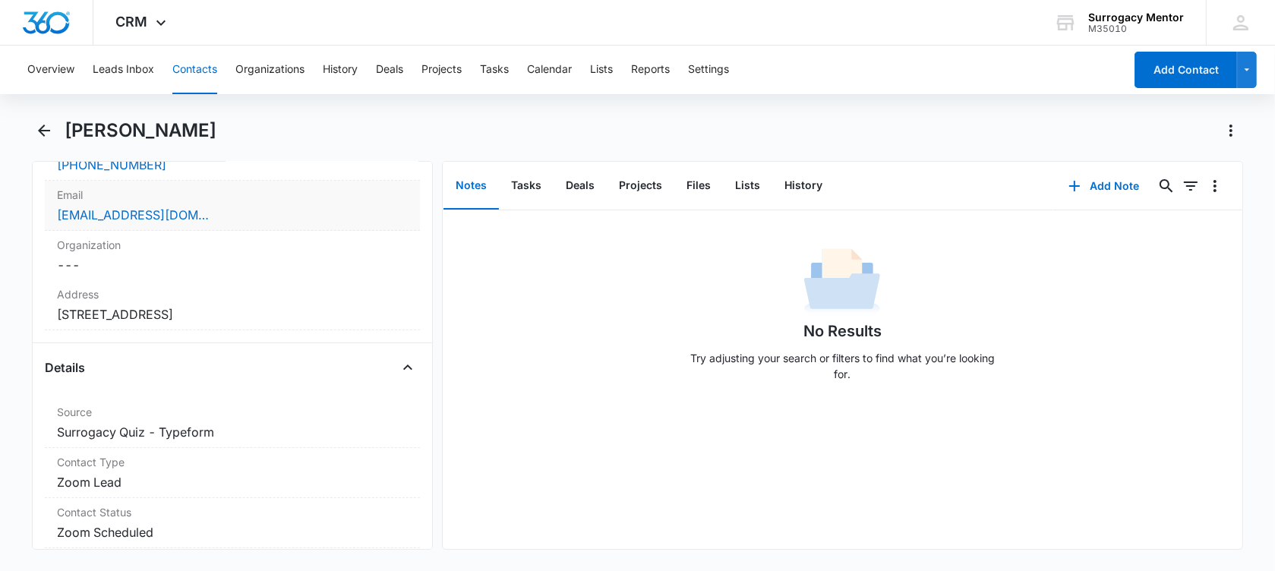
click at [253, 210] on div "[EMAIL_ADDRESS][DOMAIN_NAME]" at bounding box center [232, 215] width 351 height 18
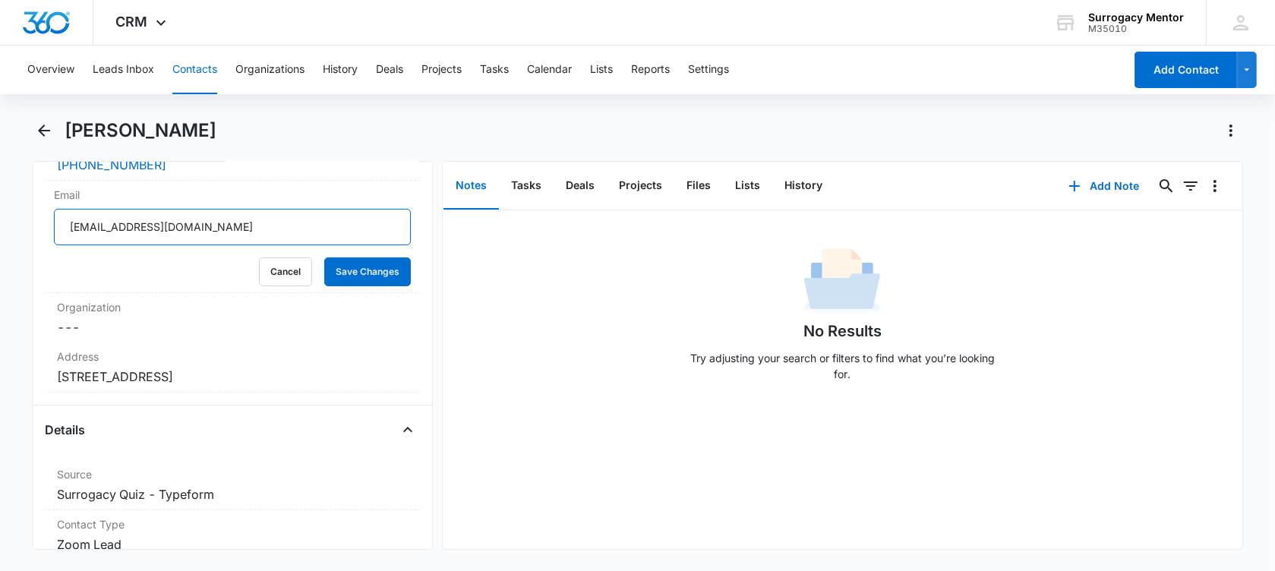
drag, startPoint x: 226, startPoint y: 238, endPoint x: 29, endPoint y: 211, distance: 199.3
click at [30, 216] on main "[PERSON_NAME] Remove [PERSON_NAME] Contact Info Name Cancel Save Changes [PERSO…" at bounding box center [637, 343] width 1275 height 450
drag, startPoint x: 289, startPoint y: 268, endPoint x: 264, endPoint y: 239, distance: 39.3
click at [289, 268] on button "Cancel" at bounding box center [285, 272] width 53 height 29
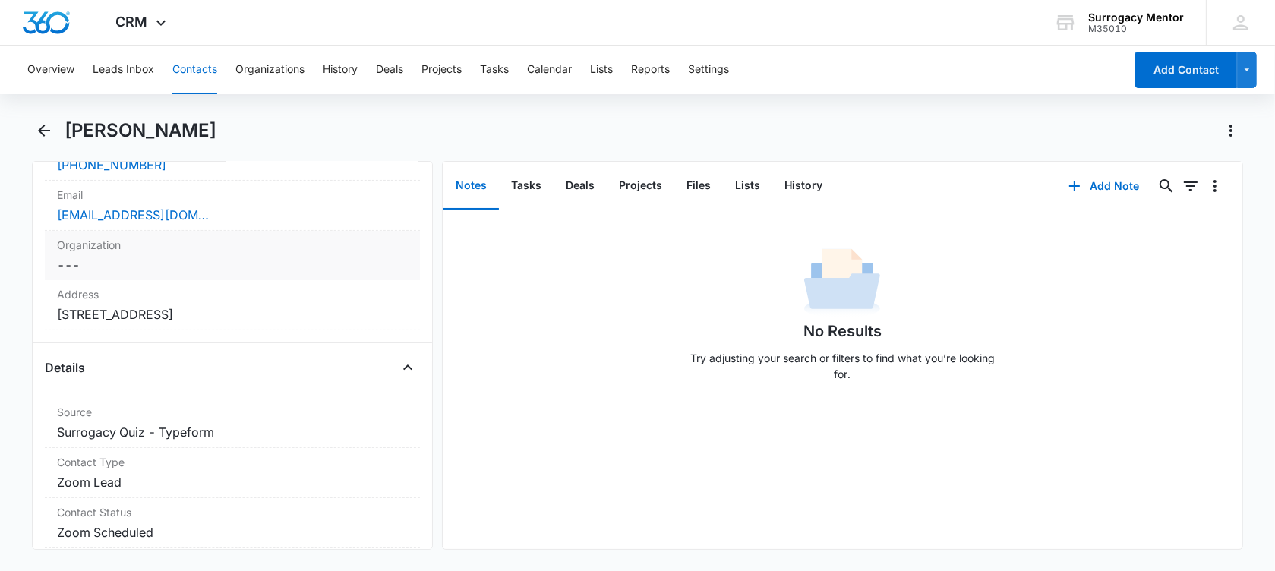
scroll to position [285, 0]
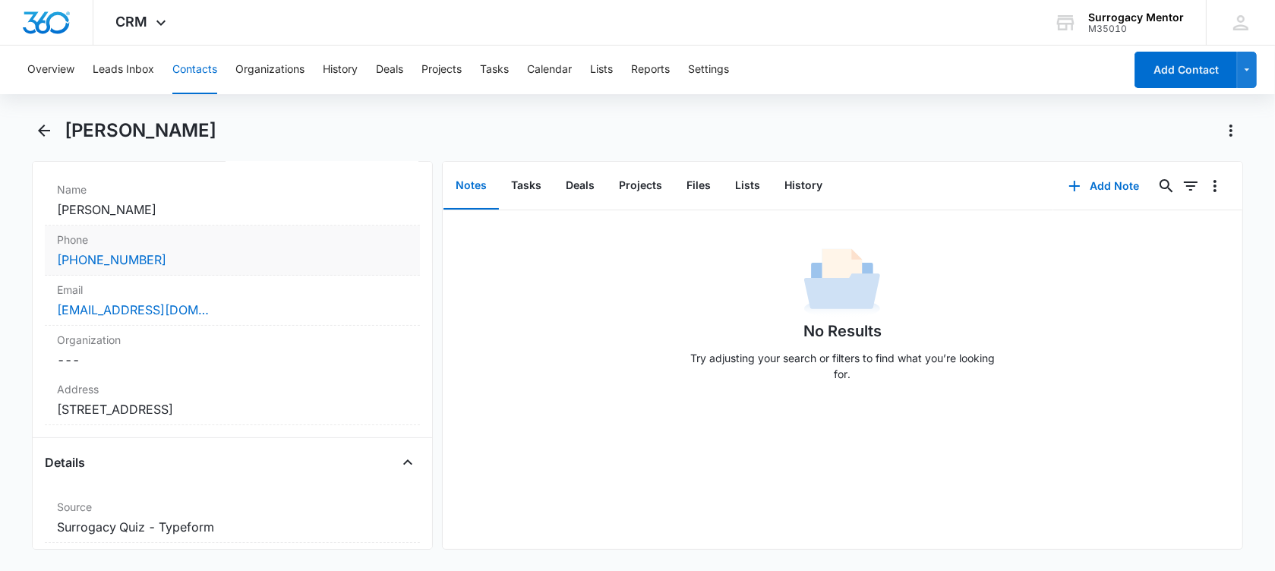
click at [220, 255] on div "[PHONE_NUMBER]" at bounding box center [232, 260] width 351 height 18
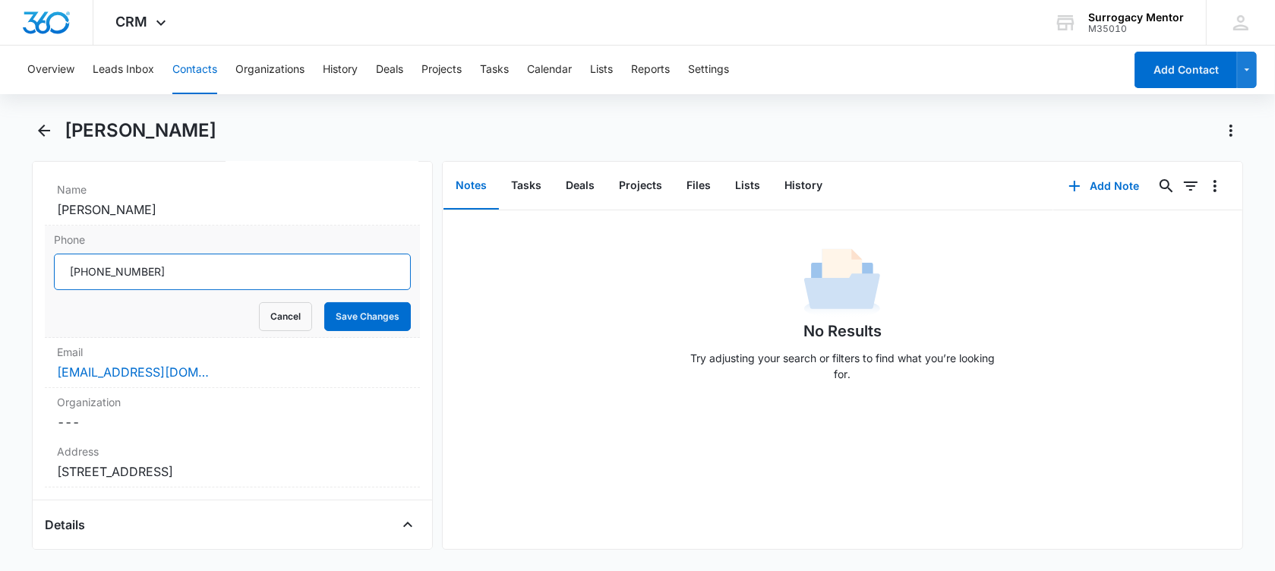
drag, startPoint x: 172, startPoint y: 278, endPoint x: 86, endPoint y: 276, distance: 86.6
click at [86, 276] on input "Phone" at bounding box center [232, 272] width 357 height 36
click at [284, 311] on button "Cancel" at bounding box center [285, 316] width 53 height 29
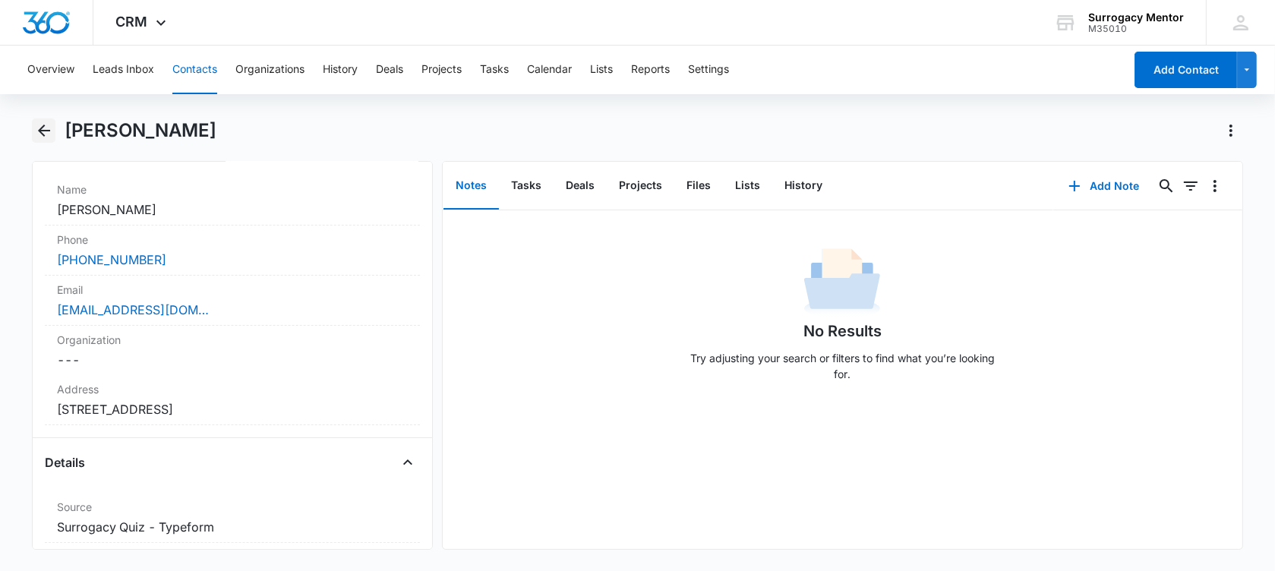
click at [53, 131] on button "Back" at bounding box center [44, 130] width 24 height 24
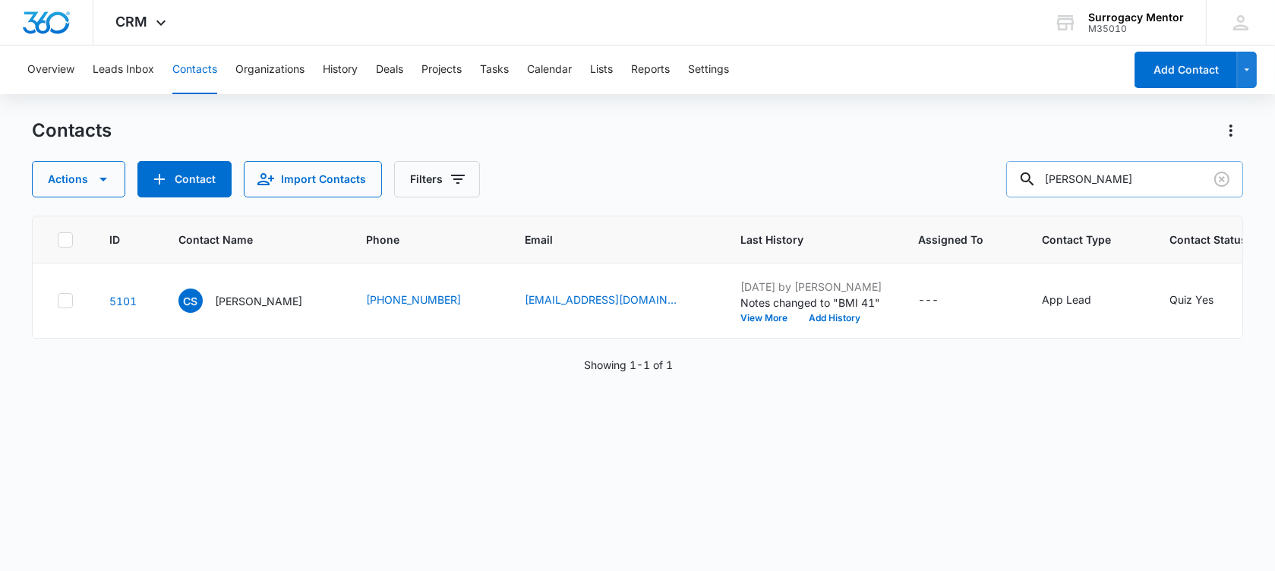
click at [1139, 181] on input "[PERSON_NAME]" at bounding box center [1124, 179] width 237 height 36
click at [1221, 176] on icon "Clear" at bounding box center [1222, 179] width 18 height 18
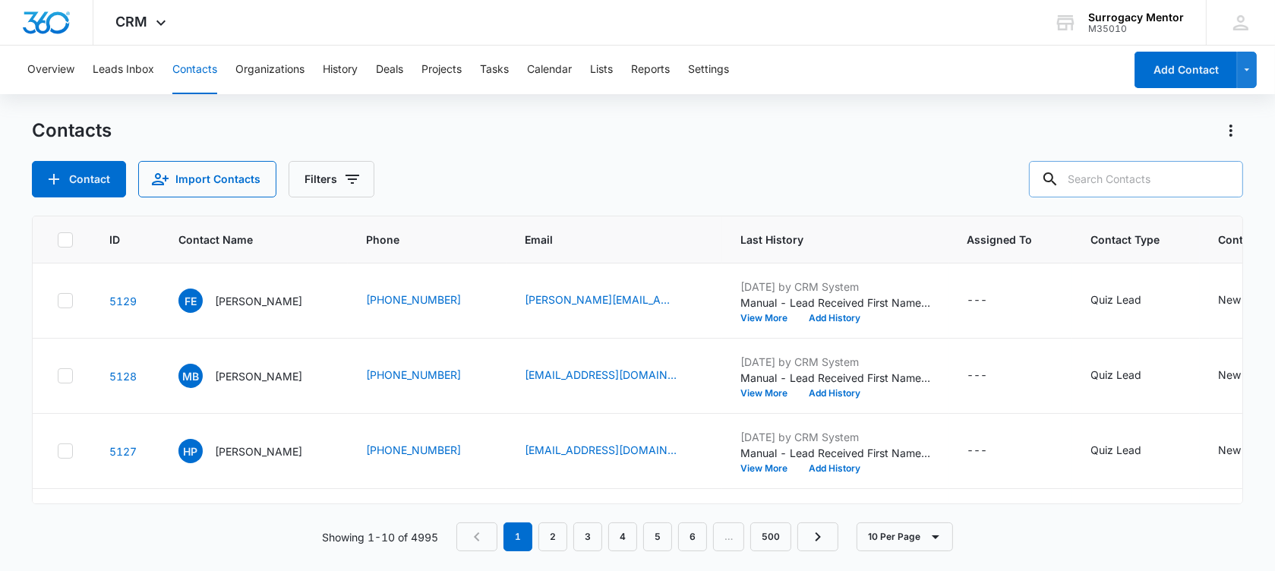
paste input "[EMAIL_ADDRESS][DOMAIN_NAME]"
type input "[EMAIL_ADDRESS][DOMAIN_NAME]"
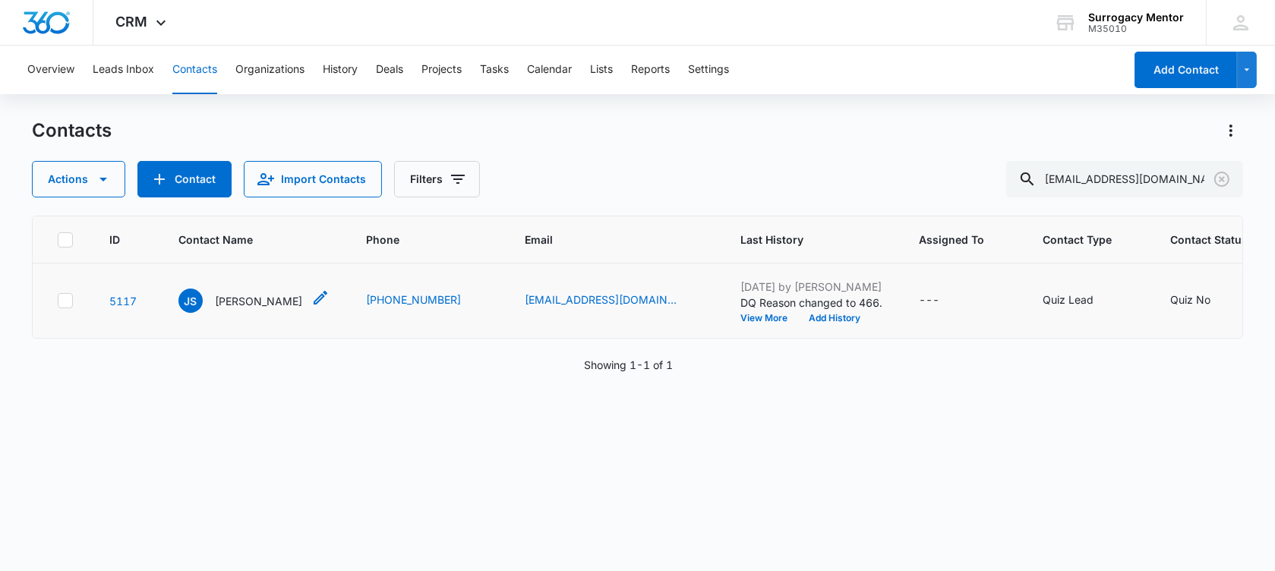
click at [268, 305] on p "[PERSON_NAME]" at bounding box center [258, 301] width 87 height 16
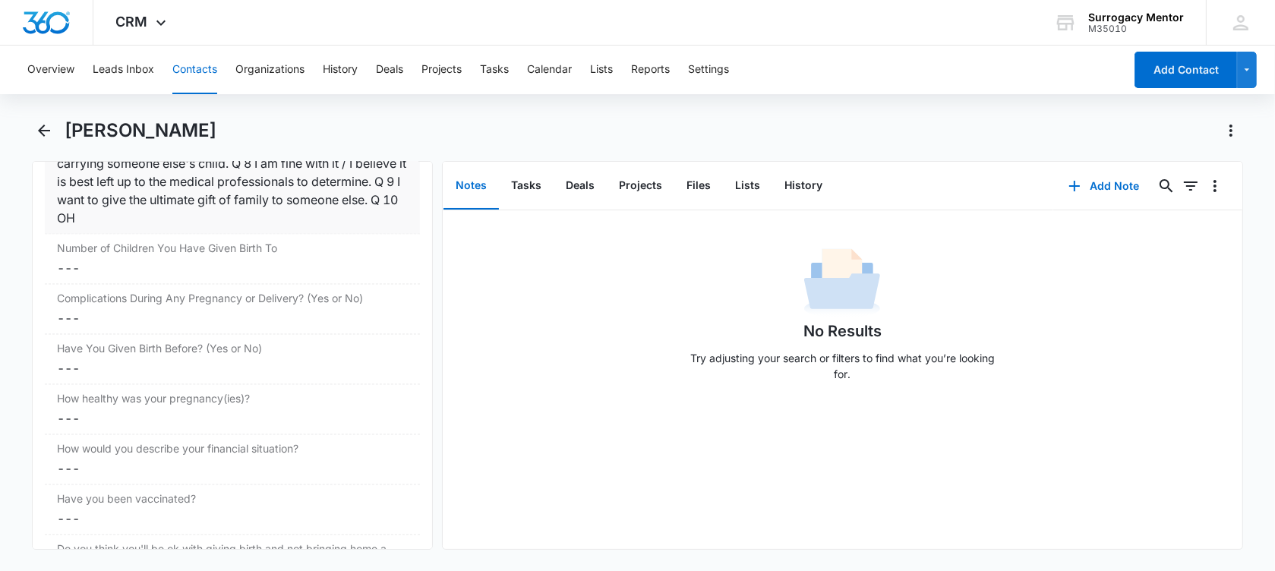
scroll to position [3191, 0]
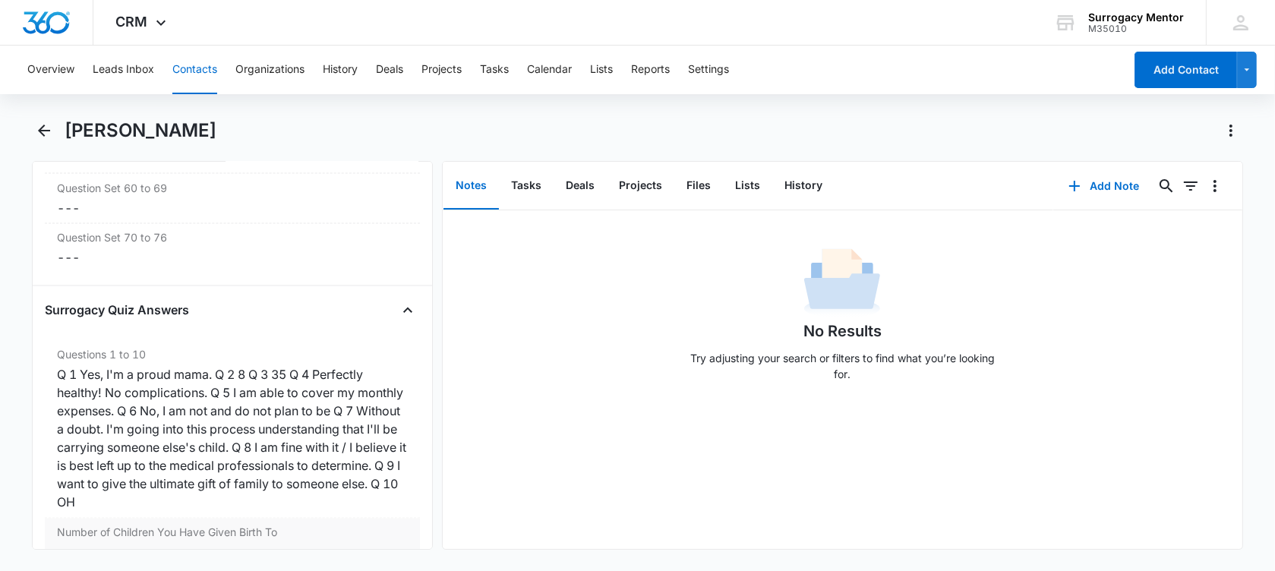
click at [213, 405] on div "Q 1 Yes, I'm a proud mama. Q 2 8 Q 3 35 Q 4 Perfectly healthy! No complications…" at bounding box center [232, 439] width 351 height 146
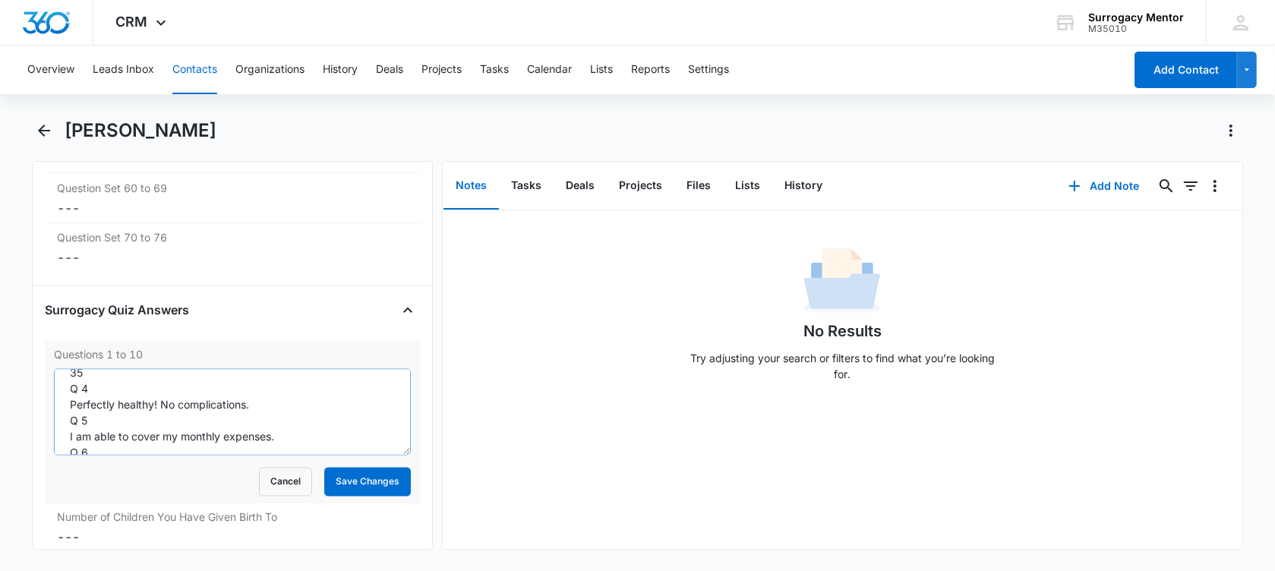
scroll to position [0, 0]
click at [287, 475] on button "Cancel" at bounding box center [285, 482] width 53 height 29
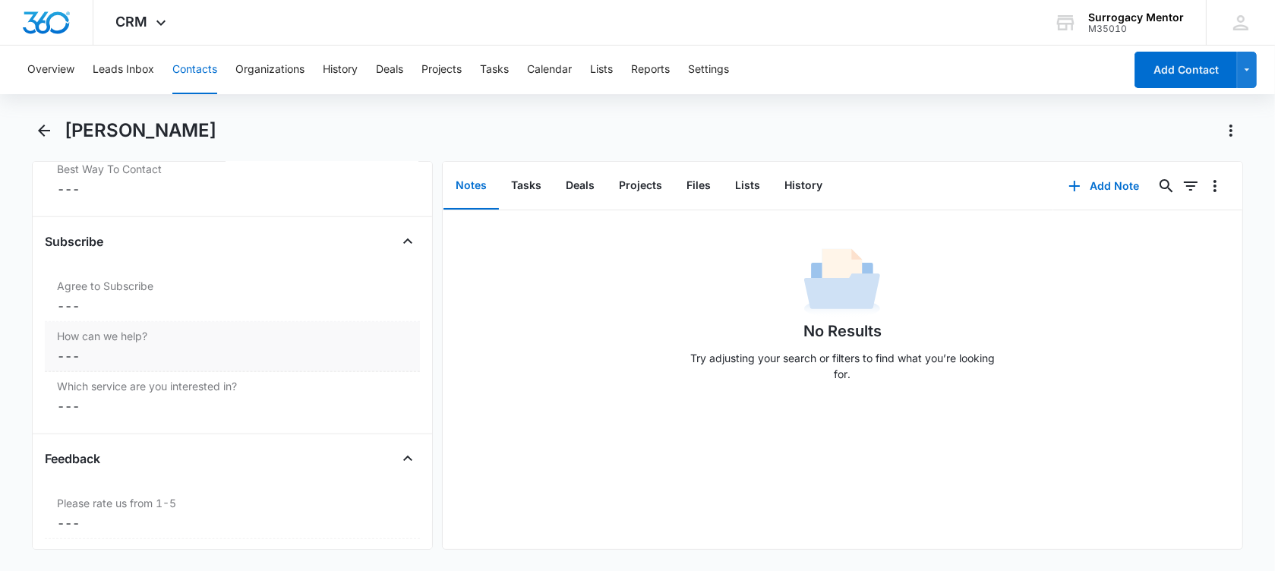
scroll to position [1862, 0]
